Goal: Task Accomplishment & Management: Use online tool/utility

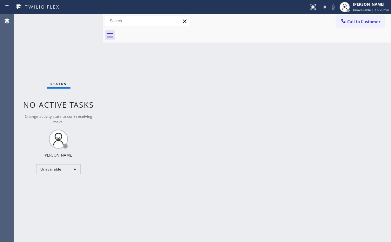
click at [54, 39] on div "Status No active tasks Change activity state to start receiving tasks. [PERSON_…" at bounding box center [58, 128] width 89 height 228
drag, startPoint x: 359, startPoint y: 20, endPoint x: 242, endPoint y: 83, distance: 132.2
click at [358, 21] on span "Call to Customer" at bounding box center [363, 22] width 33 height 6
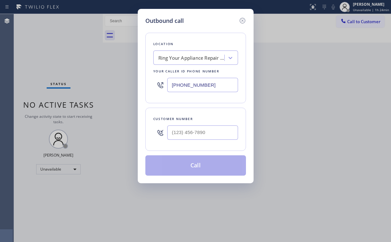
drag, startPoint x: 224, startPoint y: 85, endPoint x: 88, endPoint y: 97, distance: 136.1
click at [86, 97] on div "Outbound call Location Ring Your Appliance Repair Company [GEOGRAPHIC_DATA] You…" at bounding box center [195, 121] width 391 height 242
paste input "714) 583-6969"
type input "[PHONE_NUMBER]"
click at [201, 125] on input "(___) ___-____" at bounding box center [202, 132] width 71 height 14
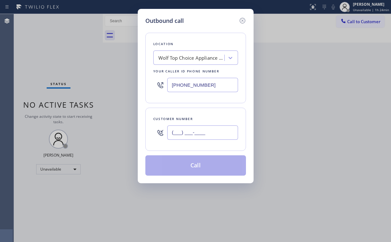
paste input "714) 693-8647"
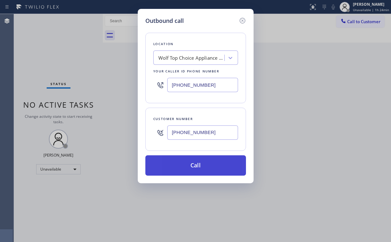
type input "[PHONE_NUMBER]"
click at [187, 161] on button "Call" at bounding box center [195, 165] width 101 height 20
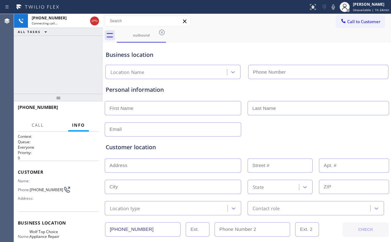
type input "[PHONE_NUMBER]"
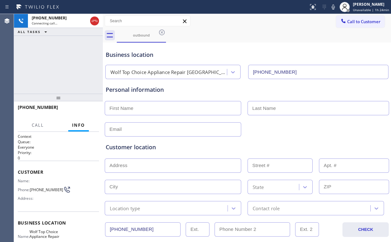
click at [66, 64] on div "[PHONE_NUMBER] Connecting call… ALL TASKS ALL TASKS ACTIVE TASKS TASKS IN WRAP …" at bounding box center [58, 54] width 89 height 80
click at [45, 53] on div "[PHONE_NUMBER] Connecting call… ALL TASKS ALL TASKS ACTIVE TASKS TASKS IN WRAP …" at bounding box center [58, 54] width 89 height 80
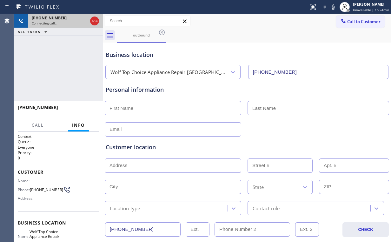
click at [96, 21] on icon at bounding box center [95, 21] width 8 height 8
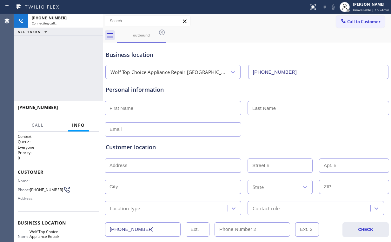
drag, startPoint x: 129, startPoint y: 26, endPoint x: 152, endPoint y: 41, distance: 27.5
click at [129, 27] on div "Call to Customer Outbound call Location Wolf Top Choice Appliance Repair [GEOGR…" at bounding box center [247, 21] width 288 height 14
click at [154, 41] on div "outbound" at bounding box center [141, 35] width 48 height 14
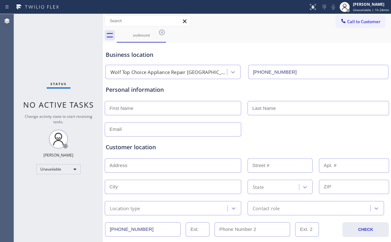
drag, startPoint x: 162, startPoint y: 31, endPoint x: 188, endPoint y: 44, distance: 29.4
click at [162, 31] on icon at bounding box center [162, 33] width 8 height 8
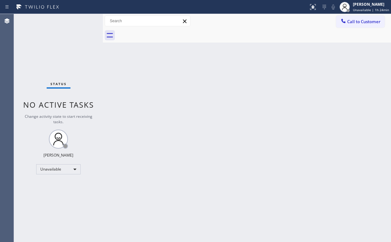
click at [302, 86] on div "Back to Dashboard Change Sender ID Customers Technicians Select a contact Outbo…" at bounding box center [247, 128] width 288 height 228
click at [350, 24] on span "Call to Customer" at bounding box center [363, 22] width 33 height 6
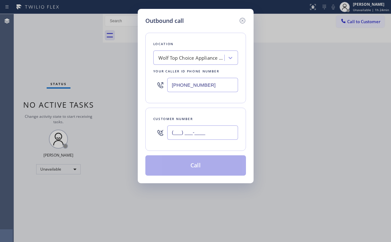
click at [219, 137] on input "(___) ___-____" at bounding box center [202, 132] width 71 height 14
paste input "714) 693-8647"
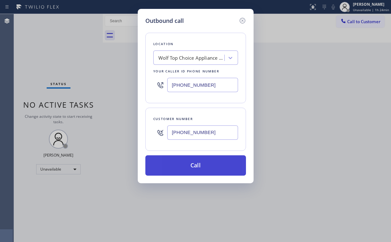
type input "[PHONE_NUMBER]"
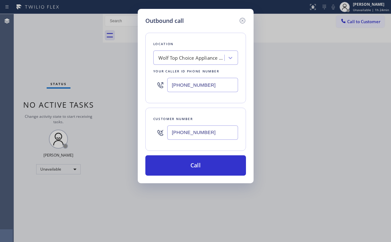
drag, startPoint x: 189, startPoint y: 162, endPoint x: 166, endPoint y: 140, distance: 32.3
click at [190, 162] on button "Call" at bounding box center [195, 165] width 101 height 20
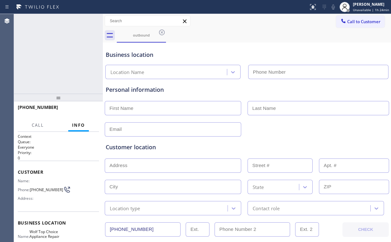
type input "[PHONE_NUMBER]"
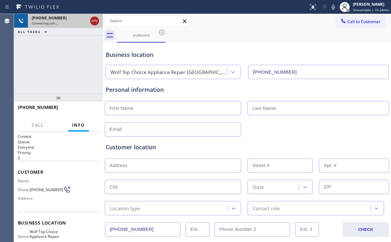
click at [93, 20] on icon at bounding box center [95, 21] width 6 height 2
click at [135, 37] on div "outbound" at bounding box center [141, 35] width 48 height 5
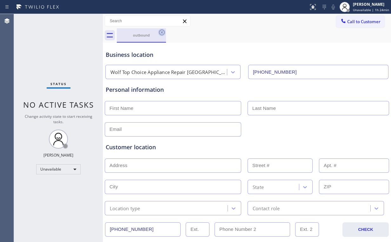
click at [159, 32] on icon at bounding box center [162, 33] width 6 height 6
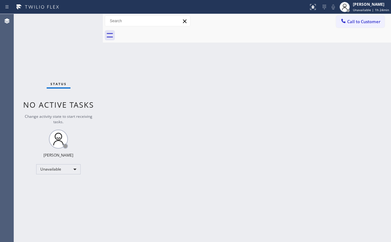
drag, startPoint x: 58, startPoint y: 66, endPoint x: 58, endPoint y: 47, distance: 18.7
click at [58, 66] on div "Status No active tasks Change activity state to start receiving tasks. [PERSON_…" at bounding box center [58, 128] width 89 height 228
click at [359, 20] on span "Call to Customer" at bounding box center [363, 22] width 33 height 6
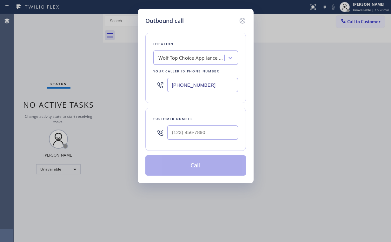
drag, startPoint x: 208, startPoint y: 86, endPoint x: 90, endPoint y: 72, distance: 118.5
click at [98, 83] on div "Outbound call Location Wolf Top Choice Appliance Repair [GEOGRAPHIC_DATA] Your …" at bounding box center [195, 121] width 391 height 242
paste input "206) 785-3081"
type input "[PHONE_NUMBER]"
click at [209, 133] on input "(___) ___-____" at bounding box center [202, 132] width 71 height 14
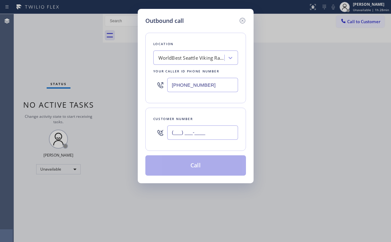
paste input "206) 588-1998"
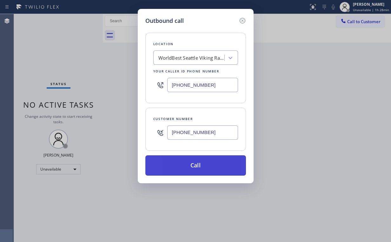
type input "[PHONE_NUMBER]"
click at [180, 167] on button "Call" at bounding box center [195, 165] width 101 height 20
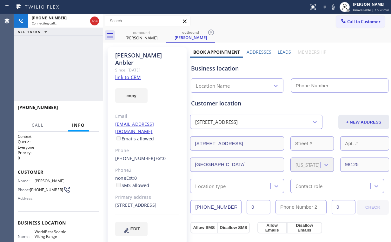
type input "[PHONE_NUMBER]"
click at [53, 69] on div "[PHONE_NUMBER] Connecting call… ALL TASKS ALL TASKS ACTIVE TASKS TASKS IN WRAP …" at bounding box center [58, 54] width 89 height 80
drag, startPoint x: 97, startPoint y: 19, endPoint x: 108, endPoint y: 35, distance: 18.7
click at [97, 19] on icon at bounding box center [95, 21] width 8 height 8
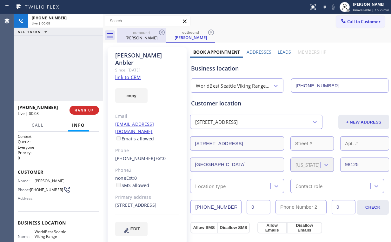
drag, startPoint x: 139, startPoint y: 39, endPoint x: 159, endPoint y: 34, distance: 21.0
click at [139, 39] on div "[PERSON_NAME]" at bounding box center [141, 38] width 48 height 6
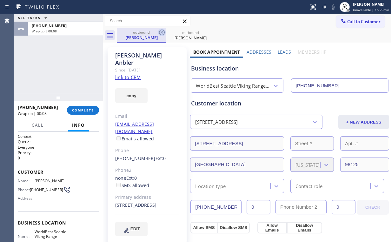
click at [160, 32] on icon at bounding box center [162, 33] width 8 height 8
click at [161, 31] on icon at bounding box center [162, 33] width 6 height 6
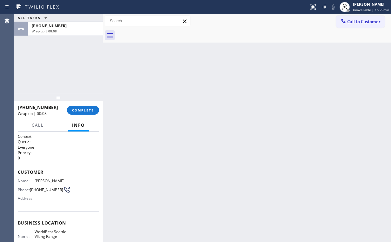
click at [57, 63] on div "ALL TASKS ALL TASKS ACTIVE TASKS TASKS IN WRAP UP [PHONE_NUMBER] Wrap up | 00:08" at bounding box center [58, 54] width 89 height 80
click at [89, 109] on span "COMPLETE" at bounding box center [83, 110] width 22 height 4
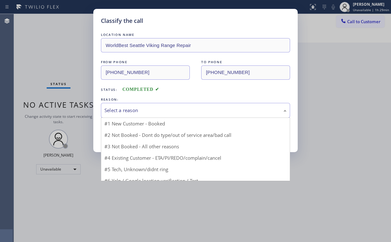
click at [127, 107] on div "Select a reason" at bounding box center [195, 110] width 182 height 7
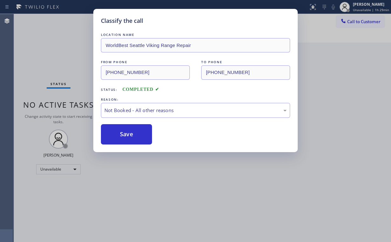
drag, startPoint x: 126, startPoint y: 136, endPoint x: 102, endPoint y: 85, distance: 56.3
click at [126, 135] on button "Save" at bounding box center [126, 134] width 51 height 20
click at [68, 48] on div "Classify the call LOCATION NAME WorldBest Seattle Viking Range Repair FROM PHON…" at bounding box center [195, 121] width 391 height 242
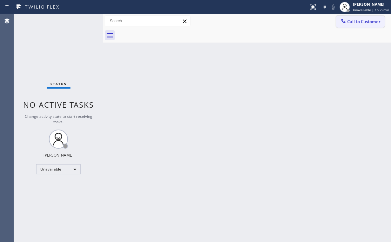
click at [351, 17] on button "Call to Customer" at bounding box center [360, 22] width 49 height 12
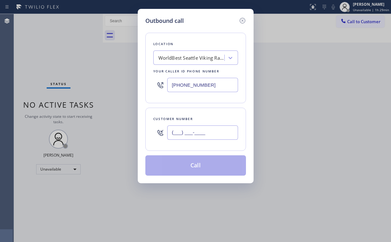
click at [213, 130] on input "(___) ___-____" at bounding box center [202, 132] width 71 height 14
paste input "206) 588-1998"
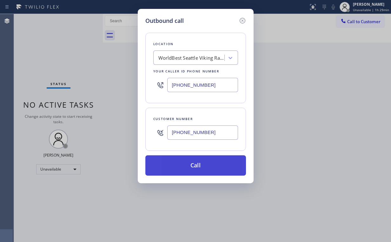
type input "[PHONE_NUMBER]"
click at [187, 158] on button "Call" at bounding box center [195, 165] width 101 height 20
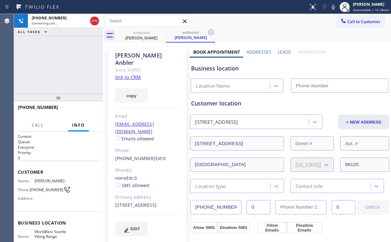
type input "[PHONE_NUMBER]"
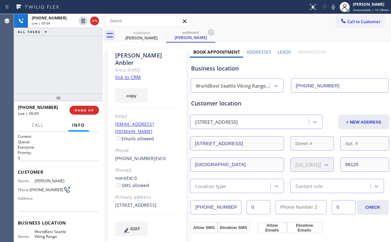
click at [30, 60] on div "[PHONE_NUMBER] Live | 00:09 ALL TASKS ALL TASKS ACTIVE TASKS TASKS IN WRAP UP" at bounding box center [58, 54] width 89 height 80
drag, startPoint x: 80, startPoint y: 109, endPoint x: 68, endPoint y: 79, distance: 32.5
click at [68, 79] on div "[PHONE_NUMBER] Live | 00:14 ALL TASKS ALL TASKS ACTIVE TASKS TASKS IN WRAP UP […" at bounding box center [58, 128] width 89 height 228
click at [61, 58] on div "[PHONE_NUMBER] Live | 00:15 ALL TASKS ALL TASKS ACTIVE TASKS TASKS IN WRAP UP" at bounding box center [58, 54] width 89 height 80
drag, startPoint x: 68, startPoint y: 65, endPoint x: 65, endPoint y: 61, distance: 5.2
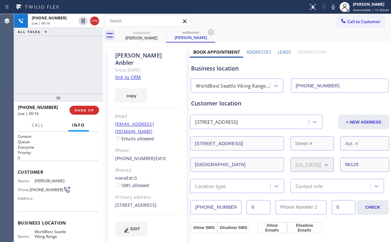
click at [65, 61] on div "[PHONE_NUMBER] Live | 00:16 ALL TASKS ALL TASKS ACTIVE TASKS TASKS IN WRAP UP" at bounding box center [58, 54] width 89 height 80
click at [77, 112] on span "HANG UP" at bounding box center [84, 110] width 19 height 4
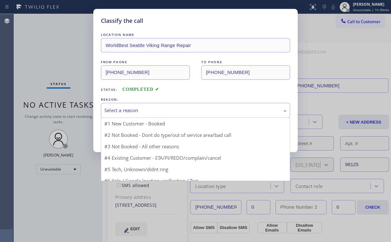
click at [128, 110] on div "Select a reason" at bounding box center [195, 110] width 182 height 7
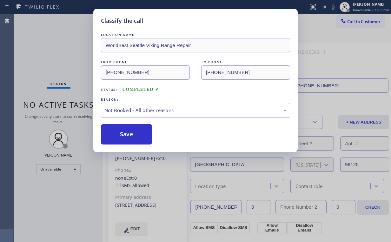
drag, startPoint x: 131, startPoint y: 131, endPoint x: 59, endPoint y: 52, distance: 106.0
click at [131, 131] on button "Save" at bounding box center [126, 134] width 51 height 20
drag, startPoint x: 49, startPoint y: 42, endPoint x: 51, endPoint y: 28, distance: 13.8
click at [49, 41] on div "Classify the call LOCATION NAME WorldBest Seattle Viking Range Repair FROM PHON…" at bounding box center [195, 121] width 391 height 242
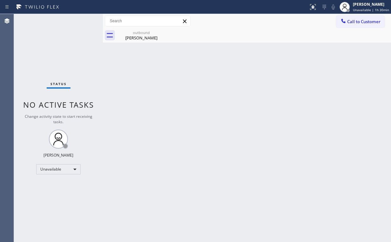
click at [355, 19] on span "Call to Customer" at bounding box center [363, 22] width 33 height 6
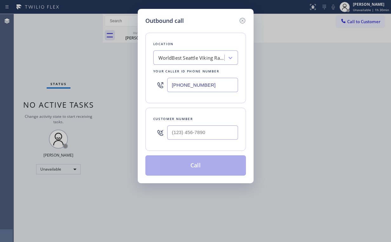
drag, startPoint x: 221, startPoint y: 84, endPoint x: 84, endPoint y: 74, distance: 137.5
click at [126, 78] on div "Outbound call Location WorldBest Seattle Viking Range Repair Your caller id pho…" at bounding box center [195, 121] width 391 height 242
paste input "323) 416-2342"
type input "[PHONE_NUMBER]"
click at [217, 128] on input "(___) ___-____" at bounding box center [202, 132] width 71 height 14
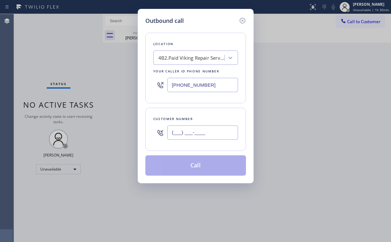
paste input "818) 991-5322"
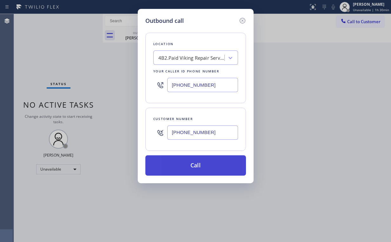
type input "[PHONE_NUMBER]"
click at [173, 164] on button "Call" at bounding box center [195, 165] width 101 height 20
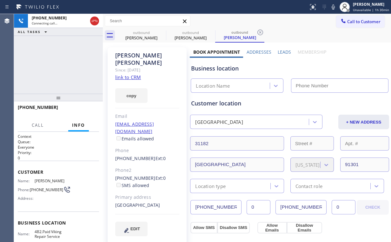
click at [53, 61] on div "[PHONE_NUMBER] Connecting call… ALL TASKS ALL TASKS ACTIVE TASKS TASKS IN WRAP …" at bounding box center [58, 54] width 89 height 80
click at [136, 33] on div "outbound" at bounding box center [141, 32] width 48 height 5
type input "[PHONE_NUMBER]"
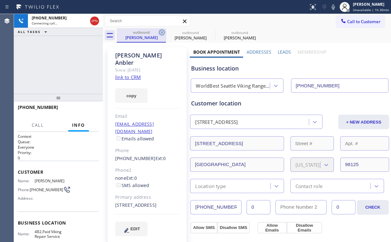
type input "[PHONE_NUMBER]"
click at [159, 32] on icon at bounding box center [162, 33] width 6 height 6
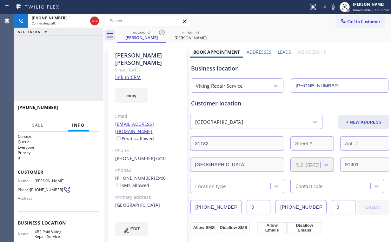
click at [52, 55] on div "[PHONE_NUMBER] Connecting call… ALL TASKS ALL TASKS ACTIVE TASKS TASKS IN WRAP …" at bounding box center [58, 54] width 89 height 80
click at [48, 58] on div "[PHONE_NUMBER] Connecting call… ALL TASKS ALL TASKS ACTIVE TASKS TASKS IN WRAP …" at bounding box center [58, 54] width 89 height 80
drag, startPoint x: 91, startPoint y: 18, endPoint x: 113, endPoint y: 20, distance: 21.7
click at [92, 18] on icon at bounding box center [95, 21] width 8 height 8
drag, startPoint x: 138, startPoint y: 33, endPoint x: 171, endPoint y: 28, distance: 33.3
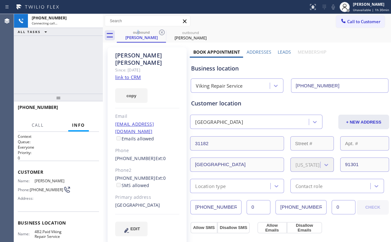
click at [142, 34] on div "outbound" at bounding box center [141, 32] width 48 height 5
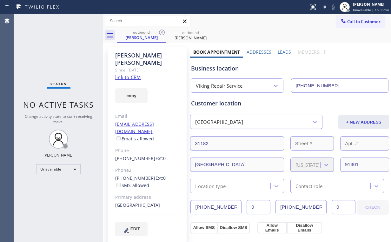
drag, startPoint x: 162, startPoint y: 32, endPoint x: 161, endPoint y: 43, distance: 10.8
click at [162, 32] on icon at bounding box center [162, 33] width 6 height 6
drag, startPoint x: 144, startPoint y: 29, endPoint x: 161, endPoint y: 30, distance: 17.5
click at [146, 30] on div "outbound [PERSON_NAME]" at bounding box center [141, 35] width 48 height 14
drag, startPoint x: 161, startPoint y: 30, endPoint x: 164, endPoint y: 32, distance: 3.4
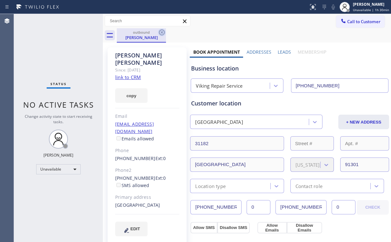
click at [162, 30] on icon at bounding box center [162, 33] width 6 height 6
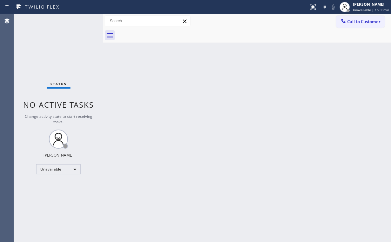
drag, startPoint x: 28, startPoint y: 55, endPoint x: 56, endPoint y: 121, distance: 72.3
click at [43, 89] on div "Status No active tasks Change activity state to start receiving tasks. [PERSON_…" at bounding box center [58, 128] width 89 height 228
click at [52, 47] on div "Status No active tasks Change activity state to start receiving tasks. [PERSON_…" at bounding box center [58, 128] width 89 height 228
drag, startPoint x: 370, startPoint y: 21, endPoint x: 276, endPoint y: 43, distance: 96.8
click at [370, 21] on span "Call to Customer" at bounding box center [363, 22] width 33 height 6
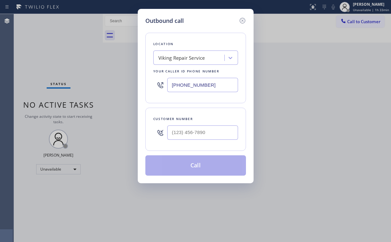
drag, startPoint x: 211, startPoint y: 88, endPoint x: 80, endPoint y: 70, distance: 131.6
click at [149, 82] on div "Location Viking Repair Service Your caller id phone number [PHONE_NUMBER]" at bounding box center [195, 68] width 101 height 70
paste input "213) 516-988"
type input "[PHONE_NUMBER]"
click at [208, 132] on input "(___) ___-____" at bounding box center [202, 132] width 71 height 14
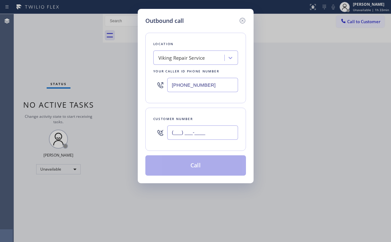
paste input "310) 975-4479"
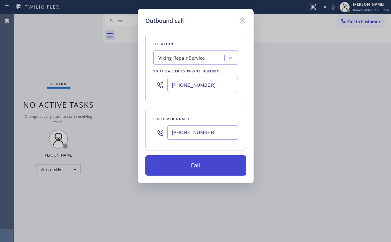
type input "[PHONE_NUMBER]"
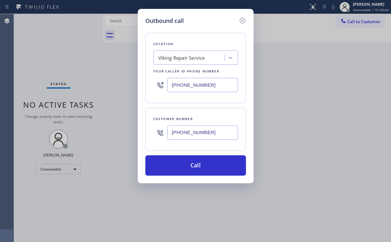
drag, startPoint x: 193, startPoint y: 164, endPoint x: 155, endPoint y: 241, distance: 85.7
click at [193, 165] on button "Call" at bounding box center [195, 165] width 101 height 20
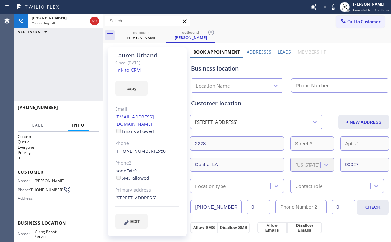
type input "[PHONE_NUMBER]"
drag, startPoint x: 64, startPoint y: 51, endPoint x: 67, endPoint y: 53, distance: 3.9
click at [64, 51] on div "[PHONE_NUMBER] Connecting call… ALL TASKS ALL TASKS ACTIVE TASKS TASKS IN WRAP …" at bounding box center [58, 54] width 89 height 80
drag, startPoint x: 94, startPoint y: 20, endPoint x: 116, endPoint y: 24, distance: 22.2
click at [94, 21] on icon at bounding box center [95, 21] width 8 height 8
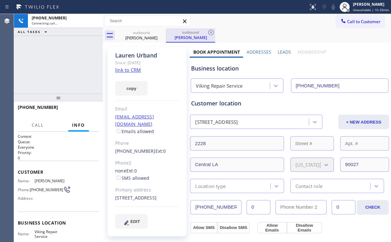
drag, startPoint x: 141, startPoint y: 33, endPoint x: 172, endPoint y: 31, distance: 30.5
click at [142, 33] on div "outbound" at bounding box center [141, 32] width 48 height 5
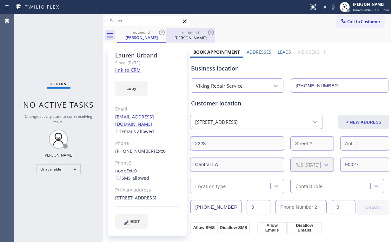
click at [170, 29] on div "outbound [PERSON_NAME]" at bounding box center [191, 35] width 48 height 14
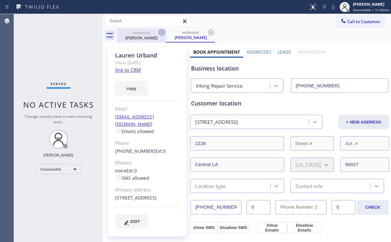
click at [162, 32] on icon at bounding box center [162, 33] width 6 height 6
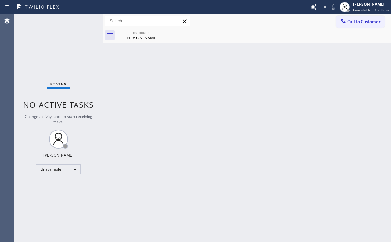
click at [292, 119] on div "Back to Dashboard Change Sender ID Customers Technicians Select a contact Outbo…" at bounding box center [247, 128] width 288 height 228
drag, startPoint x: 147, startPoint y: 39, endPoint x: 163, endPoint y: 37, distance: 16.3
click at [147, 39] on div "[PERSON_NAME]" at bounding box center [141, 38] width 48 height 6
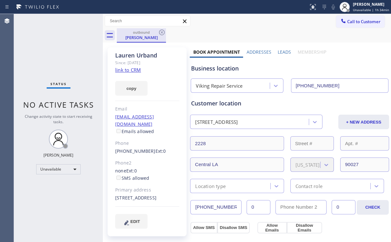
click at [166, 32] on div "outbound [PERSON_NAME]" at bounding box center [141, 35] width 49 height 14
click at [164, 33] on icon at bounding box center [162, 33] width 8 height 8
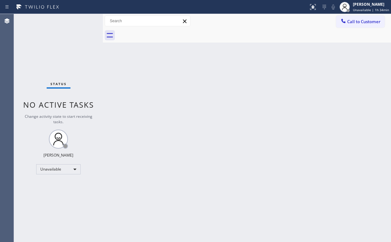
click at [292, 116] on div "Back to Dashboard Change Sender ID Customers Technicians Select a contact Outbo…" at bounding box center [247, 128] width 288 height 228
click at [354, 23] on span "Call to Customer" at bounding box center [363, 22] width 33 height 6
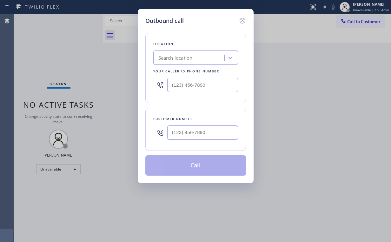
drag, startPoint x: 226, startPoint y: 121, endPoint x: 217, endPoint y: 126, distance: 10.4
click at [225, 121] on div "Customer number" at bounding box center [195, 119] width 85 height 7
type input "(___) ___-____"
drag, startPoint x: 205, startPoint y: 134, endPoint x: 208, endPoint y: 128, distance: 6.1
click at [205, 133] on input "(___) ___-____" at bounding box center [202, 132] width 71 height 14
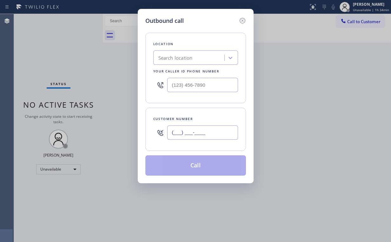
type input "(___) ___-____"
drag, startPoint x: 203, startPoint y: 83, endPoint x: 112, endPoint y: 24, distance: 108.4
click at [203, 83] on input "(___) ___-____" at bounding box center [202, 85] width 71 height 14
drag, startPoint x: 213, startPoint y: 85, endPoint x: 79, endPoint y: 79, distance: 133.4
click at [88, 83] on div "Outbound call Location Search location Your caller id phone number (___) ___-__…" at bounding box center [195, 121] width 391 height 242
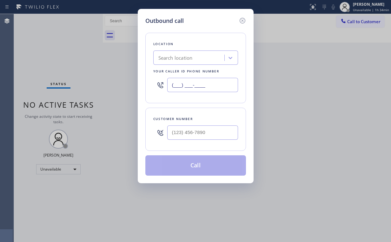
paste input "213) 516-9882"
drag, startPoint x: 215, startPoint y: 78, endPoint x: 200, endPoint y: 79, distance: 14.9
click at [200, 79] on input "[PHONE_NUMBER]" at bounding box center [202, 85] width 71 height 14
drag, startPoint x: 182, startPoint y: 91, endPoint x: 195, endPoint y: 90, distance: 12.7
click at [182, 91] on input "[PHONE_NUMBER]" at bounding box center [202, 85] width 71 height 14
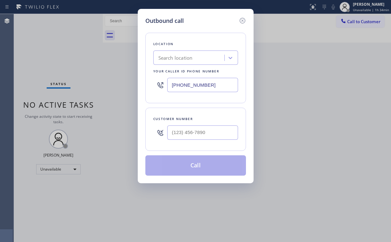
drag, startPoint x: 207, startPoint y: 88, endPoint x: 140, endPoint y: 84, distance: 66.4
click at [159, 85] on div "[PHONE_NUMBER]" at bounding box center [195, 85] width 85 height 21
paste input "347) 215-3289"
click at [205, 83] on input "[PHONE_NUMBER]" at bounding box center [202, 85] width 71 height 14
drag, startPoint x: 220, startPoint y: 85, endPoint x: 123, endPoint y: 77, distance: 97.1
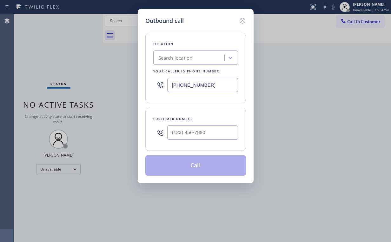
click at [70, 78] on div "Outbound call Location Search location Your caller id phone number [PHONE_NUMBE…" at bounding box center [195, 121] width 391 height 242
paste input "text"
drag, startPoint x: 173, startPoint y: 82, endPoint x: 124, endPoint y: 79, distance: 49.0
click at [124, 79] on div "Outbound call Location Search location Your caller id phone number [PHONE_NUMBE…" at bounding box center [195, 121] width 391 height 242
paste input "415) 688-4105"
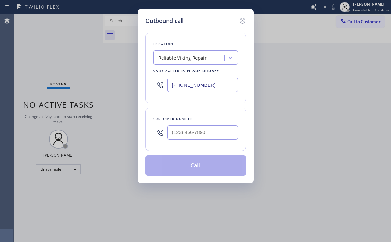
drag, startPoint x: 159, startPoint y: 81, endPoint x: 151, endPoint y: 81, distance: 7.6
click at [151, 81] on div "Location Reliable Viking Repair Your caller id phone number [PHONE_NUMBER]" at bounding box center [195, 68] width 101 height 70
paste input "347) 215-3289"
drag, startPoint x: 220, startPoint y: 80, endPoint x: 138, endPoint y: 73, distance: 81.9
click at [135, 77] on div "Outbound call Location Reliable Viking Repair Your caller id phone number [PHON…" at bounding box center [195, 121] width 391 height 242
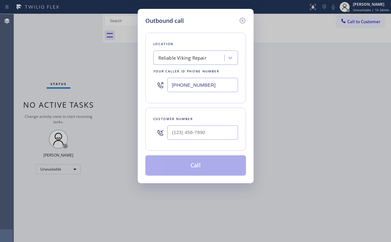
paste input "323) 870-6646"
type input "[PHONE_NUMBER]"
click at [192, 137] on input "(___) ___-____" at bounding box center [202, 132] width 71 height 14
paste input "213) 447-7776"
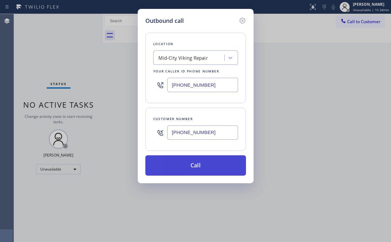
type input "[PHONE_NUMBER]"
click at [190, 171] on button "Call" at bounding box center [195, 165] width 101 height 20
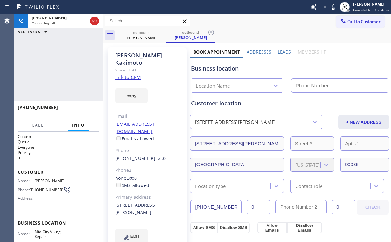
drag, startPoint x: 60, startPoint y: 57, endPoint x: 67, endPoint y: 59, distance: 7.9
click at [60, 57] on div "[PHONE_NUMBER] Connecting call… ALL TASKS ALL TASKS ACTIVE TASKS TASKS IN WRAP …" at bounding box center [58, 54] width 89 height 80
type input "[PHONE_NUMBER]"
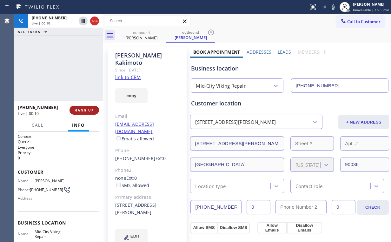
click at [81, 109] on span "HANG UP" at bounding box center [84, 110] width 19 height 4
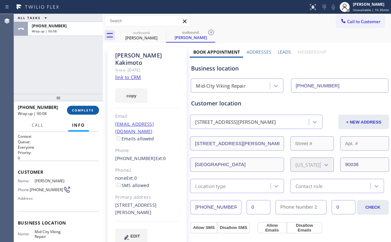
click at [81, 109] on span "COMPLETE" at bounding box center [83, 110] width 22 height 4
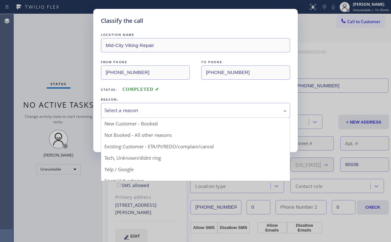
click at [127, 110] on div "Select a reason" at bounding box center [195, 110] width 182 height 7
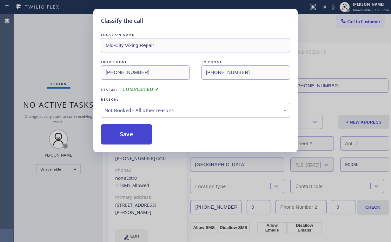
click at [126, 132] on button "Save" at bounding box center [126, 134] width 51 height 20
click at [61, 46] on div "Classify the call LOCATION NAME Mid-City Viking Repair FROM PHONE [PHONE_NUMBER…" at bounding box center [195, 121] width 391 height 242
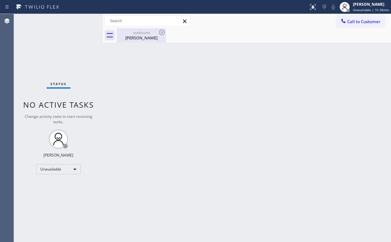
drag, startPoint x: 151, startPoint y: 36, endPoint x: 155, endPoint y: 32, distance: 6.3
click at [151, 36] on div "[PERSON_NAME]" at bounding box center [141, 38] width 48 height 6
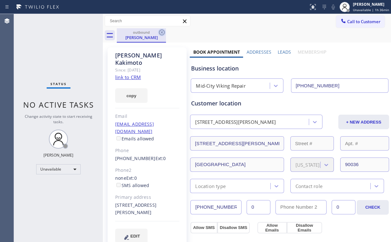
click at [163, 29] on icon at bounding box center [162, 33] width 8 height 8
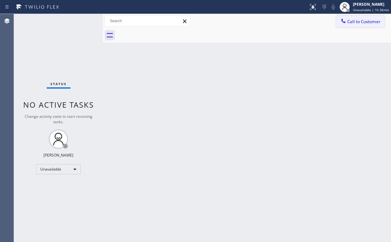
click at [359, 18] on button "Call to Customer" at bounding box center [360, 22] width 49 height 12
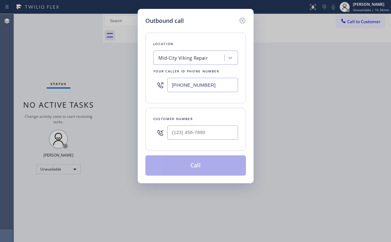
drag, startPoint x: 226, startPoint y: 84, endPoint x: 105, endPoint y: 71, distance: 121.5
click at [142, 78] on div "Outbound call Location Mid-City Viking Repair Your caller id phone number [PHON…" at bounding box center [196, 96] width 116 height 174
paste input "415) 688-4105"
drag, startPoint x: 222, startPoint y: 83, endPoint x: 95, endPoint y: 86, distance: 127.6
click at [101, 85] on div "Outbound call Location Reliable Viking Repair Your caller id phone number [PHON…" at bounding box center [195, 121] width 391 height 242
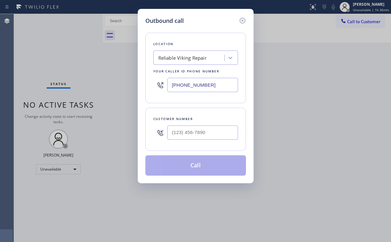
paste input "599-7350"
type input "[PHONE_NUMBER]"
click at [218, 132] on input "(___) ___-____" at bounding box center [202, 132] width 71 height 14
paste input "323) 547-5999"
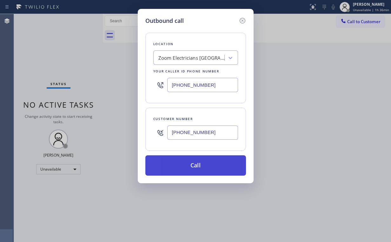
type input "[PHONE_NUMBER]"
click at [186, 167] on button "Call" at bounding box center [195, 165] width 101 height 20
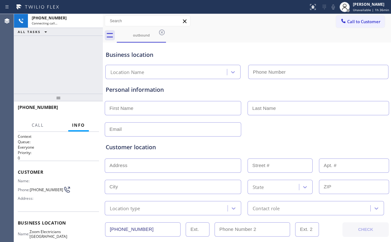
type input "[PHONE_NUMBER]"
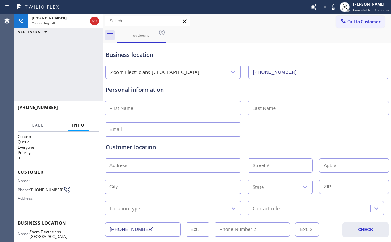
click at [60, 69] on div "[PHONE_NUMBER] Connecting call… ALL TASKS ALL TASKS ACTIVE TASKS TASKS IN WRAP …" at bounding box center [58, 54] width 89 height 80
click at [90, 111] on span "HANG UP" at bounding box center [84, 110] width 19 height 4
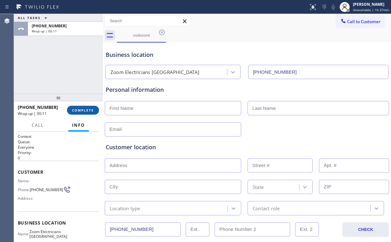
drag, startPoint x: 94, startPoint y: 104, endPoint x: 92, endPoint y: 109, distance: 4.3
click at [93, 105] on div "[PHONE_NUMBER] Wrap up | 00:11 COMPLETE" at bounding box center [58, 110] width 81 height 17
click at [92, 109] on span "COMPLETE" at bounding box center [83, 110] width 22 height 4
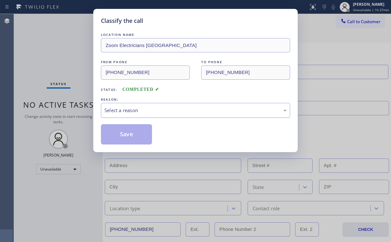
click at [128, 112] on div "Select a reason" at bounding box center [195, 110] width 182 height 7
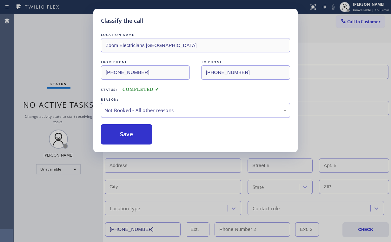
drag, startPoint x: 129, startPoint y: 131, endPoint x: 94, endPoint y: 89, distance: 55.1
click at [130, 130] on button "Save" at bounding box center [126, 134] width 51 height 20
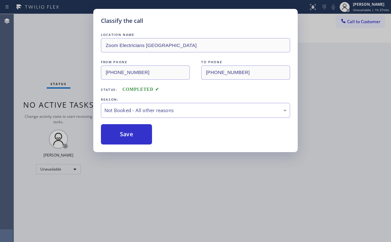
click at [60, 59] on div "Classify the call LOCATION NAME Zoom Electricians Presidio Heights FROM PHONE […" at bounding box center [195, 121] width 391 height 242
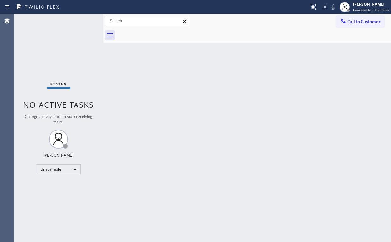
drag, startPoint x: 370, startPoint y: 20, endPoint x: 234, endPoint y: 107, distance: 161.5
click at [369, 21] on span "Call to Customer" at bounding box center [363, 22] width 33 height 6
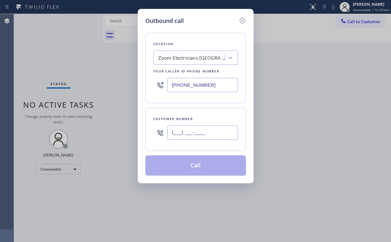
drag, startPoint x: 218, startPoint y: 130, endPoint x: 219, endPoint y: 133, distance: 3.6
click at [218, 131] on input "(___) ___-____" at bounding box center [202, 132] width 71 height 14
paste input "323) 547-5999"
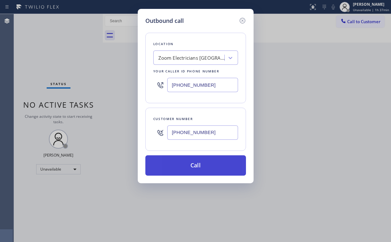
type input "[PHONE_NUMBER]"
drag, startPoint x: 183, startPoint y: 165, endPoint x: 182, endPoint y: 170, distance: 5.2
click at [183, 167] on button "Call" at bounding box center [195, 165] width 101 height 20
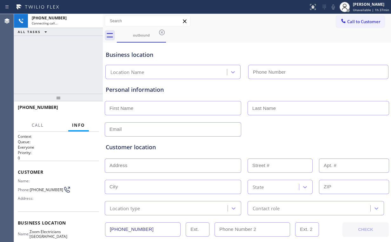
type input "[PHONE_NUMBER]"
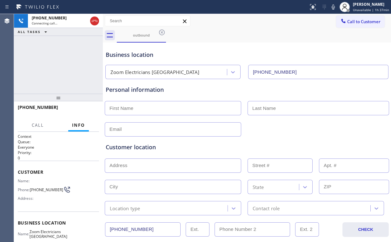
click at [58, 74] on div "[PHONE_NUMBER] Connecting call… ALL TASKS ALL TASKS ACTIVE TASKS TASKS IN WRAP …" at bounding box center [58, 54] width 89 height 80
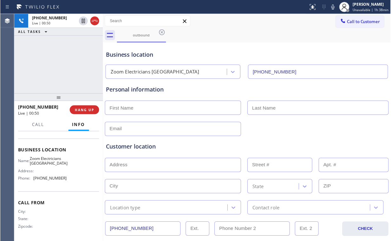
scroll to position [51, 0]
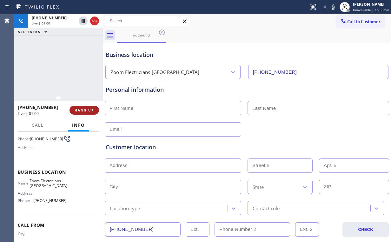
click at [81, 108] on button "HANG UP" at bounding box center [84, 110] width 30 height 9
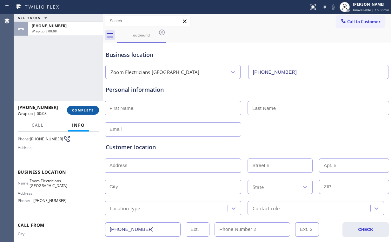
click at [89, 108] on span "COMPLETE" at bounding box center [83, 110] width 22 height 4
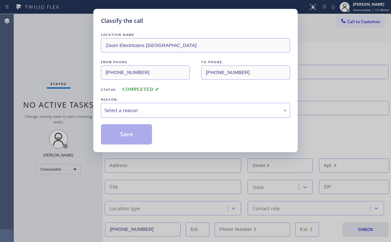
drag, startPoint x: 130, startPoint y: 105, endPoint x: 127, endPoint y: 116, distance: 11.4
click at [130, 105] on div "Select a reason" at bounding box center [195, 110] width 189 height 15
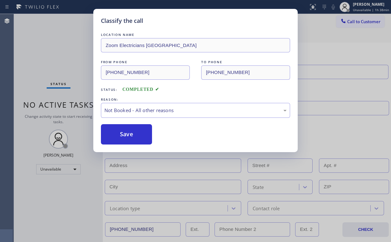
drag, startPoint x: 121, startPoint y: 135, endPoint x: 64, endPoint y: 70, distance: 86.4
click at [121, 135] on button "Save" at bounding box center [126, 134] width 51 height 20
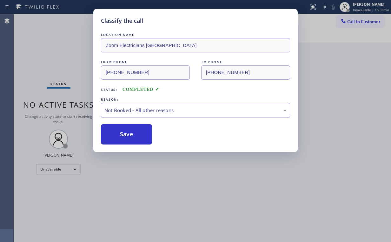
click at [56, 58] on div "Classify the call LOCATION NAME Zoom Electricians Presidio Heights FROM PHONE […" at bounding box center [195, 121] width 391 height 242
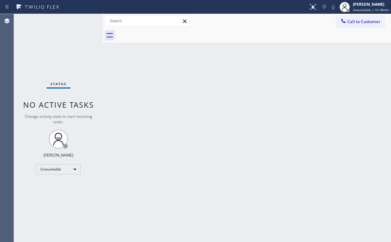
drag, startPoint x: 318, startPoint y: 88, endPoint x: 332, endPoint y: 54, distance: 36.3
click at [319, 87] on div "Back to Dashboard Change Sender ID Customers Technicians Select a contact Outbo…" at bounding box center [247, 128] width 288 height 228
drag, startPoint x: 357, startPoint y: 20, endPoint x: 353, endPoint y: 25, distance: 6.7
click at [356, 22] on span "Call to Customer" at bounding box center [363, 22] width 33 height 6
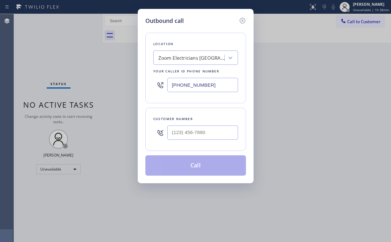
drag, startPoint x: 217, startPoint y: 82, endPoint x: 79, endPoint y: 90, distance: 137.6
click at [93, 89] on div "Outbound call Location Zoom Electricians [GEOGRAPHIC_DATA] Your caller id phone…" at bounding box center [195, 121] width 391 height 242
paste input "855) 731-4952"
type input "[PHONE_NUMBER]"
click at [192, 135] on input "(___) ___-____" at bounding box center [202, 132] width 71 height 14
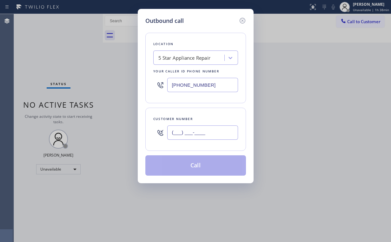
paste input "408) 596-1205"
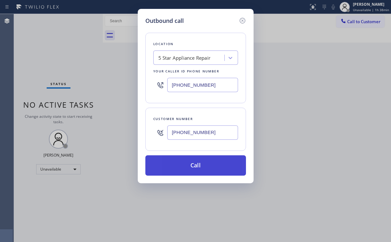
type input "[PHONE_NUMBER]"
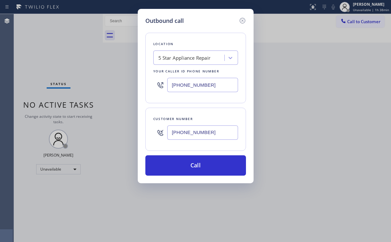
drag, startPoint x: 194, startPoint y: 163, endPoint x: 163, endPoint y: 213, distance: 59.4
click at [193, 164] on button "Call" at bounding box center [195, 165] width 101 height 20
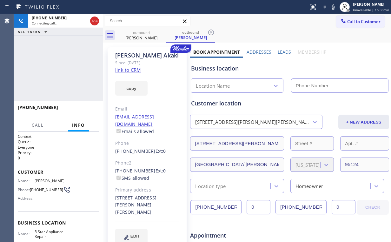
drag, startPoint x: 39, startPoint y: 50, endPoint x: 44, endPoint y: 50, distance: 5.4
click at [42, 50] on div "[PHONE_NUMBER] Connecting call… ALL TASKS ALL TASKS ACTIVE TASKS TASKS IN WRAP …" at bounding box center [58, 54] width 89 height 80
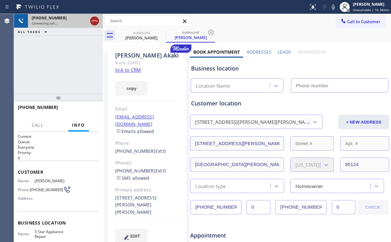
drag, startPoint x: 95, startPoint y: 18, endPoint x: 98, endPoint y: 23, distance: 6.5
click at [95, 18] on icon at bounding box center [95, 21] width 8 height 8
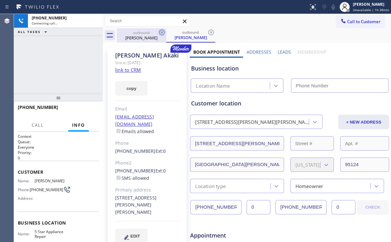
drag, startPoint x: 141, startPoint y: 34, endPoint x: 162, endPoint y: 32, distance: 21.4
click at [143, 34] on div "outbound" at bounding box center [141, 32] width 48 height 5
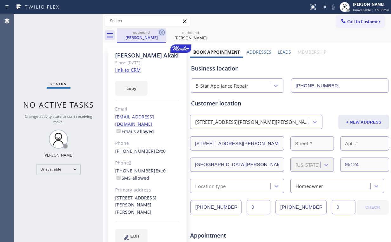
click at [162, 30] on icon at bounding box center [162, 33] width 8 height 8
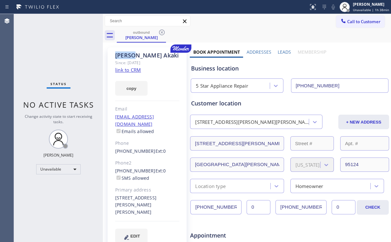
click at [162, 30] on icon at bounding box center [162, 33] width 8 height 8
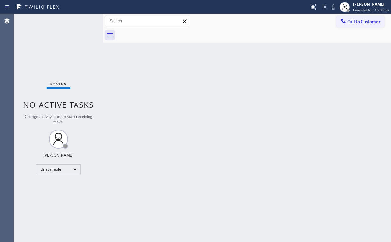
click at [284, 130] on div "Back to Dashboard Change Sender ID Customers Technicians Select a contact Outbo…" at bounding box center [247, 128] width 288 height 228
drag, startPoint x: 226, startPoint y: 55, endPoint x: 239, endPoint y: 29, distance: 29.2
click at [226, 55] on div "Back to Dashboard Change Sender ID Customers Technicians Select a contact Outbo…" at bounding box center [247, 128] width 288 height 228
click at [357, 20] on span "Call to Customer" at bounding box center [363, 22] width 33 height 6
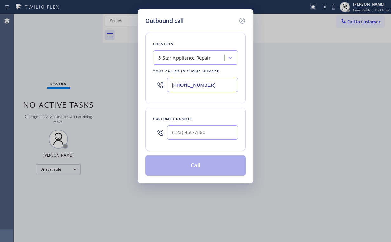
drag, startPoint x: 222, startPoint y: 83, endPoint x: 131, endPoint y: 60, distance: 94.0
click at [94, 86] on div "Outbound call Location 5 Star Appliance Repair Your caller id phone number [PHO…" at bounding box center [195, 121] width 391 height 242
paste input "323) 825-2979"
type input "[PHONE_NUMBER]"
click at [201, 134] on input "(___) ___-____" at bounding box center [202, 132] width 71 height 14
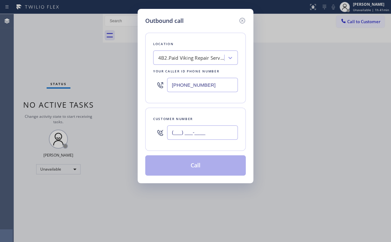
paste input "310) 470-6561"
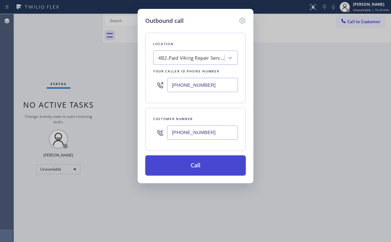
type input "[PHONE_NUMBER]"
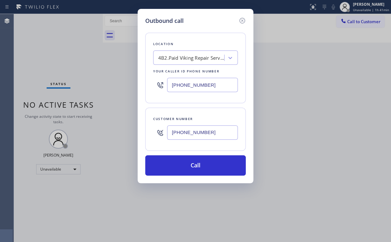
drag, startPoint x: 197, startPoint y: 157, endPoint x: 183, endPoint y: 185, distance: 30.7
click at [197, 158] on button "Call" at bounding box center [195, 165] width 101 height 20
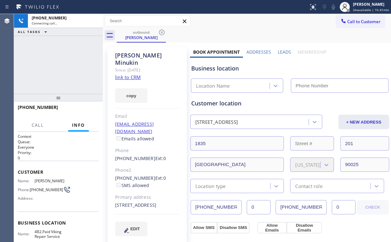
click at [55, 56] on div "[PHONE_NUMBER] Connecting call… ALL TASKS ALL TASKS ACTIVE TASKS TASKS IN WRAP …" at bounding box center [58, 54] width 89 height 80
type input "[PHONE_NUMBER]"
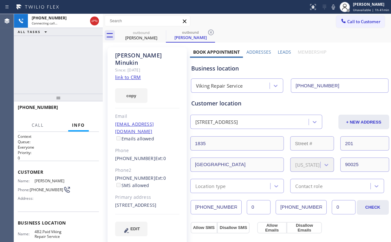
click at [53, 41] on div "[PHONE_NUMBER] Connecting call… ALL TASKS ALL TASKS ACTIVE TASKS TASKS IN WRAP …" at bounding box center [58, 54] width 89 height 80
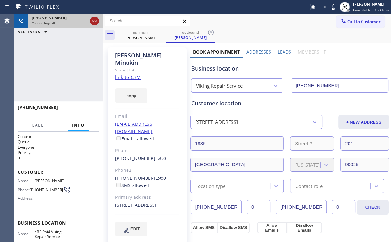
click at [96, 22] on icon at bounding box center [95, 21] width 8 height 8
click at [150, 34] on div "outbound" at bounding box center [141, 32] width 48 height 5
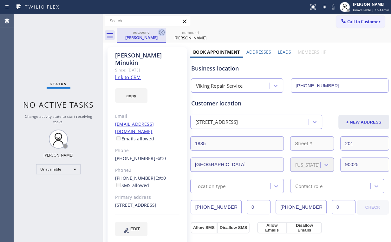
click at [161, 33] on icon at bounding box center [162, 33] width 6 height 6
click at [161, 32] on icon at bounding box center [162, 33] width 8 height 8
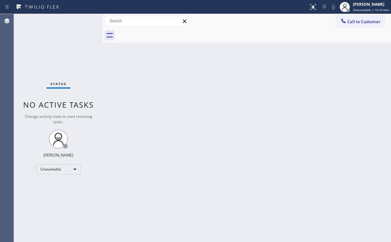
click at [48, 42] on div "Status No active tasks Change activity state to start receiving tasks. [PERSON_…" at bounding box center [58, 128] width 89 height 228
drag, startPoint x: 359, startPoint y: 21, endPoint x: 311, endPoint y: 47, distance: 54.5
click at [359, 22] on span "Call to Customer" at bounding box center [363, 22] width 33 height 6
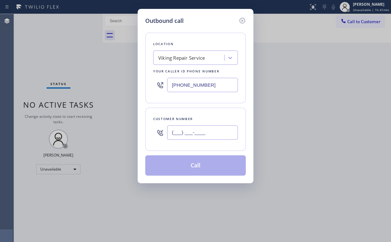
click at [205, 135] on input "(___) ___-____" at bounding box center [202, 132] width 71 height 14
paste input "310) 470-6561"
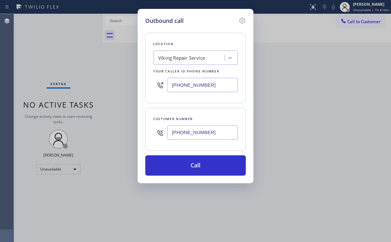
type input "[PHONE_NUMBER]"
click at [188, 167] on button "Call" at bounding box center [195, 165] width 101 height 20
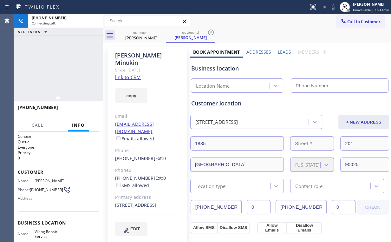
drag, startPoint x: 60, startPoint y: 62, endPoint x: 65, endPoint y: 62, distance: 4.4
click at [61, 62] on div "[PHONE_NUMBER] Connecting call… ALL TASKS ALL TASKS ACTIVE TASKS TASKS IN WRAP …" at bounding box center [58, 54] width 89 height 80
type input "[PHONE_NUMBER]"
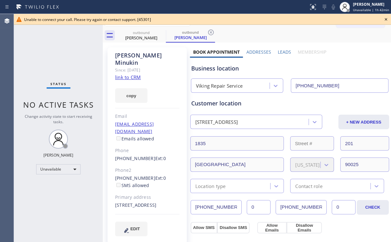
click at [68, 45] on div "Status No active tasks Change activity state to start receiving tasks. [PERSON_…" at bounding box center [58, 128] width 89 height 228
drag, startPoint x: 386, startPoint y: 19, endPoint x: 198, endPoint y: 38, distance: 188.9
click at [386, 19] on icon at bounding box center [386, 19] width 3 height 3
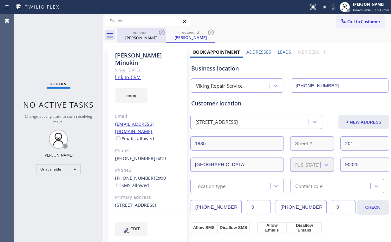
click at [142, 32] on div "outbound" at bounding box center [141, 32] width 48 height 5
click at [162, 32] on icon at bounding box center [162, 33] width 6 height 6
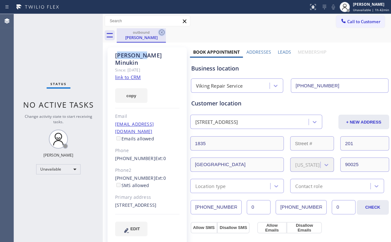
click at [162, 32] on icon at bounding box center [162, 33] width 6 height 6
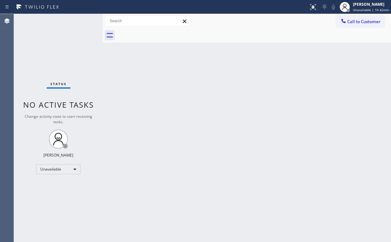
drag, startPoint x: 24, startPoint y: 60, endPoint x: 78, endPoint y: 128, distance: 87.4
click at [24, 60] on div "Status No active tasks Change activity state to start receiving tasks. [PERSON_…" at bounding box center [58, 128] width 89 height 228
drag, startPoint x: 351, startPoint y: 20, endPoint x: 181, endPoint y: 90, distance: 184.6
click at [351, 21] on span "Call to Customer" at bounding box center [363, 22] width 33 height 6
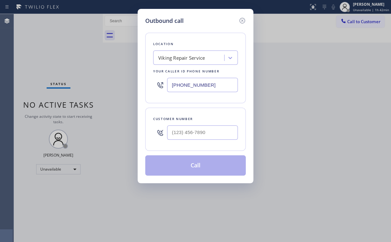
drag, startPoint x: 215, startPoint y: 86, endPoint x: 84, endPoint y: 97, distance: 131.2
click at [160, 86] on div "[PHONE_NUMBER]" at bounding box center [195, 85] width 85 height 21
paste input "949) 899-6324"
drag, startPoint x: 67, startPoint y: 40, endPoint x: 112, endPoint y: 37, distance: 44.5
click at [67, 40] on div "Outbound call Location Viking Repair Service Your caller id phone number [PHONE…" at bounding box center [195, 121] width 391 height 242
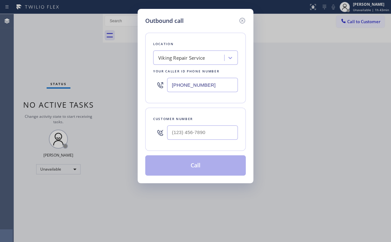
drag, startPoint x: 221, startPoint y: 80, endPoint x: 80, endPoint y: 85, distance: 141.3
click at [80, 85] on div "Outbound call Location Viking Repair Service Your caller id phone number [PHONE…" at bounding box center [195, 121] width 391 height 242
paste input "949) 899-6324"
drag, startPoint x: 217, startPoint y: 91, endPoint x: 135, endPoint y: 83, distance: 82.9
click at [135, 83] on div "Outbound call Location Search location Your caller id phone number [PHONE_NUMBE…" at bounding box center [195, 121] width 391 height 242
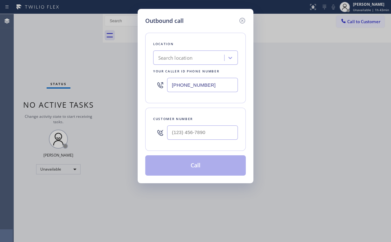
paste input "786) 686-1879"
type input "[PHONE_NUMBER]"
click at [207, 129] on input "(___) ___-____" at bounding box center [202, 132] width 71 height 14
paste input "305) 345-6555"
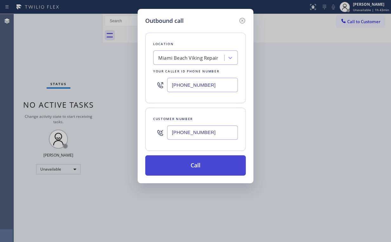
type input "[PHONE_NUMBER]"
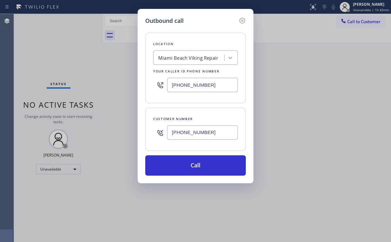
drag, startPoint x: 180, startPoint y: 165, endPoint x: 175, endPoint y: 195, distance: 30.3
click at [181, 165] on button "Call" at bounding box center [195, 165] width 101 height 20
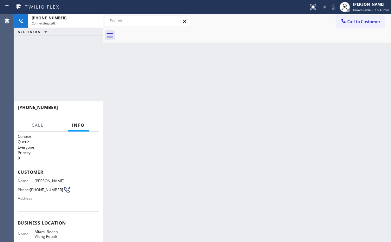
click at [62, 46] on div "[PHONE_NUMBER] Connecting call… ALL TASKS ALL TASKS ACTIVE TASKS TASKS IN WRAP …" at bounding box center [58, 54] width 89 height 80
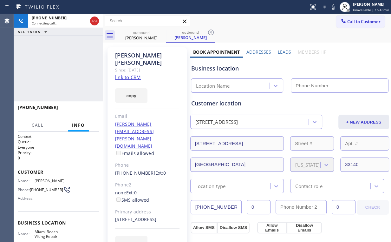
type input "[PHONE_NUMBER]"
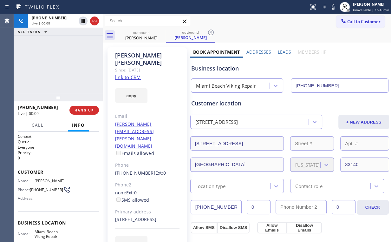
drag, startPoint x: 69, startPoint y: 62, endPoint x: 107, endPoint y: 109, distance: 60.5
click at [70, 63] on div "[PHONE_NUMBER] Live | 00:08 ALL TASKS ALL TASKS ACTIVE TASKS TASKS IN WRAP UP" at bounding box center [58, 54] width 89 height 80
drag, startPoint x: 88, startPoint y: 110, endPoint x: 139, endPoint y: 114, distance: 50.6
click at [89, 111] on span "HANG UP" at bounding box center [84, 110] width 19 height 4
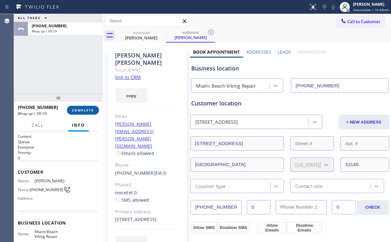
click at [89, 109] on span "COMPLETE" at bounding box center [83, 110] width 22 height 4
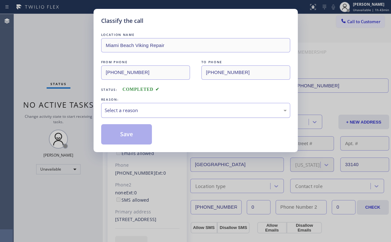
drag, startPoint x: 119, startPoint y: 106, endPoint x: 120, endPoint y: 116, distance: 10.2
click at [119, 107] on div "Select a reason" at bounding box center [196, 110] width 182 height 7
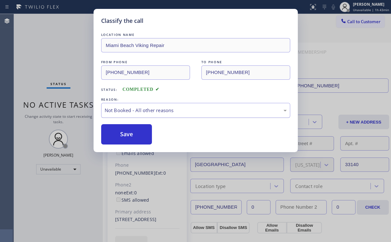
drag, startPoint x: 126, startPoint y: 135, endPoint x: 103, endPoint y: 104, distance: 38.2
click at [126, 135] on button "Save" at bounding box center [126, 134] width 51 height 20
click at [61, 53] on div "Classify the call LOCATION NAME [GEOGRAPHIC_DATA] Viking Repair FROM PHONE [PHO…" at bounding box center [195, 121] width 391 height 242
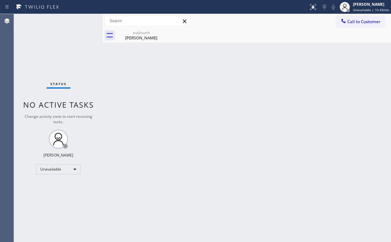
drag, startPoint x: 356, startPoint y: 56, endPoint x: 325, endPoint y: 27, distance: 42.7
click at [356, 55] on div "Back to Dashboard Change Sender ID Customers Technicians Select a contact Outbo…" at bounding box center [247, 128] width 288 height 228
click at [140, 38] on div "[PERSON_NAME]" at bounding box center [141, 38] width 48 height 6
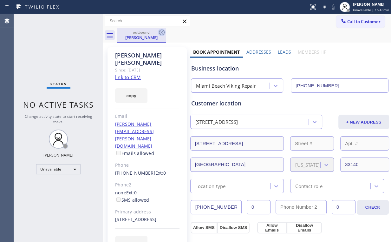
drag, startPoint x: 161, startPoint y: 32, endPoint x: 244, endPoint y: 55, distance: 85.4
click at [162, 33] on icon at bounding box center [162, 33] width 6 height 6
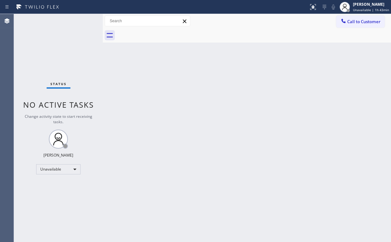
drag, startPoint x: 338, startPoint y: 62, endPoint x: 365, endPoint y: 36, distance: 38.2
click at [339, 62] on div "Back to Dashboard Change Sender ID Customers Technicians Select a contact Outbo…" at bounding box center [247, 128] width 288 height 228
drag, startPoint x: 359, startPoint y: 19, endPoint x: 223, endPoint y: 85, distance: 150.4
click at [357, 20] on span "Call to Customer" at bounding box center [363, 22] width 33 height 6
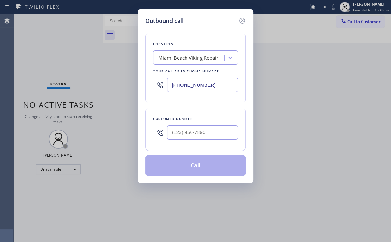
drag, startPoint x: 222, startPoint y: 86, endPoint x: 88, endPoint y: 87, distance: 134.5
click at [125, 86] on div "Outbound call Location [GEOGRAPHIC_DATA] Viking Repair Your caller id phone num…" at bounding box center [195, 121] width 391 height 242
paste input "408) 549-7996"
type input "[PHONE_NUMBER]"
click at [196, 134] on input "(___) ___-____" at bounding box center [202, 132] width 71 height 14
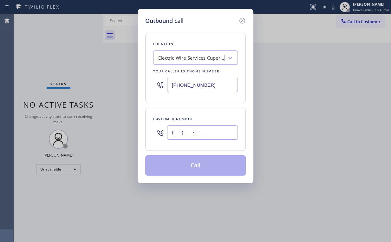
paste input "760) 314-1848"
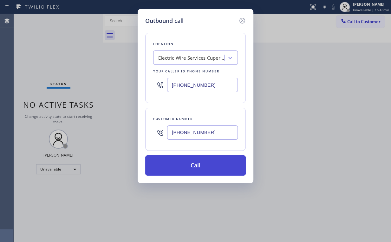
type input "[PHONE_NUMBER]"
click at [202, 164] on button "Call" at bounding box center [195, 165] width 101 height 20
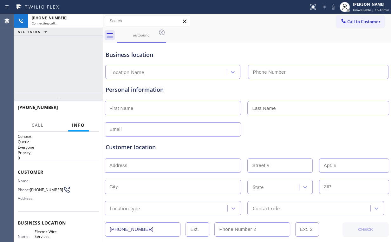
type input "[PHONE_NUMBER]"
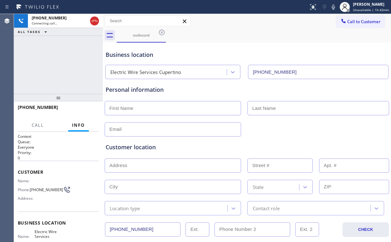
click at [60, 62] on div "[PHONE_NUMBER] Connecting call… ALL TASKS ALL TASKS ACTIVE TASKS TASKS IN WRAP …" at bounding box center [58, 54] width 89 height 80
click at [222, 46] on div "Business location Electric Wire Services Cupertino [PHONE_NUMBER]" at bounding box center [246, 61] width 285 height 35
click at [86, 111] on span "HANG UP" at bounding box center [84, 110] width 19 height 4
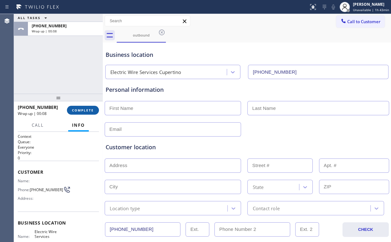
click at [87, 111] on span "COMPLETE" at bounding box center [83, 110] width 22 height 4
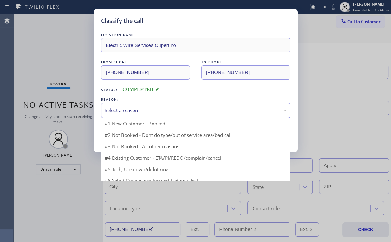
drag, startPoint x: 120, startPoint y: 109, endPoint x: 118, endPoint y: 132, distance: 23.2
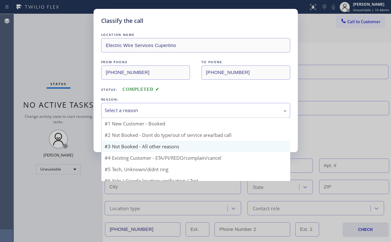
click at [120, 109] on div "Select a reason" at bounding box center [196, 110] width 182 height 7
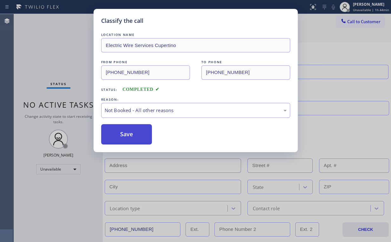
click at [122, 136] on button "Save" at bounding box center [126, 134] width 51 height 20
click at [66, 71] on div "Classify the call LOCATION NAME Electric Wire Services Cupertino FROM PHONE [PH…" at bounding box center [195, 121] width 391 height 242
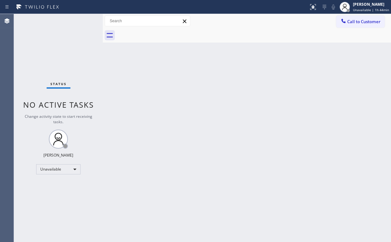
drag, startPoint x: 357, startPoint y: 19, endPoint x: 230, endPoint y: 100, distance: 150.6
click at [357, 19] on span "Call to Customer" at bounding box center [363, 22] width 33 height 6
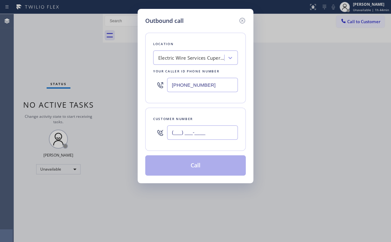
click at [212, 128] on input "(___) ___-____" at bounding box center [202, 132] width 71 height 14
paste input "760) 314-1848"
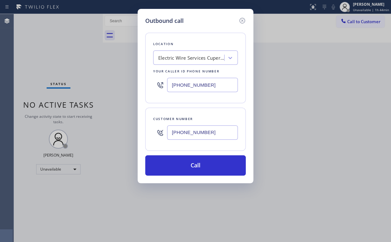
type input "[PHONE_NUMBER]"
click at [184, 166] on button "Call" at bounding box center [195, 165] width 101 height 20
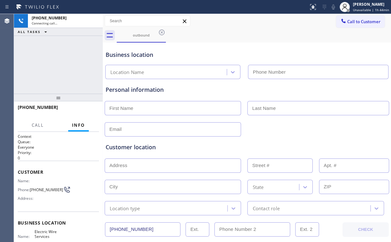
click at [48, 66] on div "[PHONE_NUMBER] Connecting call… ALL TASKS ALL TASKS ACTIVE TASKS TASKS IN WRAP …" at bounding box center [58, 54] width 89 height 80
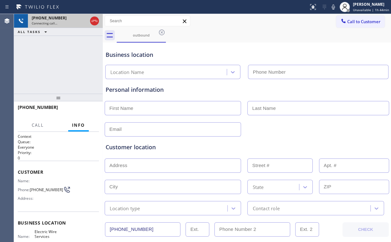
type input "[PHONE_NUMBER]"
click at [95, 23] on icon at bounding box center [95, 21] width 8 height 8
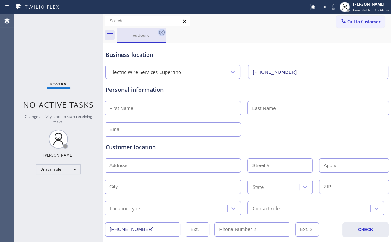
drag, startPoint x: 131, startPoint y: 35, endPoint x: 159, endPoint y: 35, distance: 27.9
click at [132, 36] on div "outbound" at bounding box center [141, 35] width 48 height 5
click at [161, 34] on icon at bounding box center [162, 33] width 8 height 8
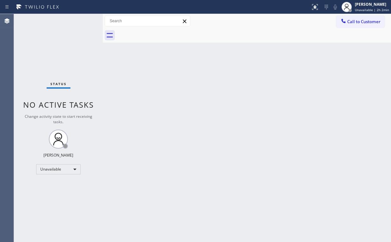
drag, startPoint x: 55, startPoint y: 47, endPoint x: 194, endPoint y: 41, distance: 139.1
click at [57, 47] on div "Status No active tasks Change activity state to start receiving tasks. [PERSON_…" at bounding box center [58, 128] width 89 height 228
click at [343, 22] on icon at bounding box center [343, 21] width 4 height 4
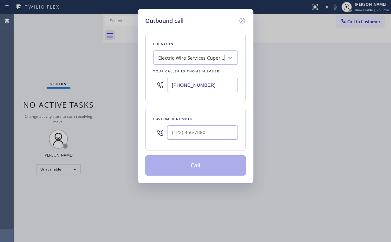
drag, startPoint x: 223, startPoint y: 83, endPoint x: 101, endPoint y: 86, distance: 122.9
click at [102, 86] on div "Outbound call Location Electric Wire Services [GEOGRAPHIC_DATA] Your caller id …" at bounding box center [195, 121] width 391 height 242
paste input "24) 268-8035"
type input "[PHONE_NUMBER]"
click at [213, 128] on input "(___) ___-____" at bounding box center [202, 132] width 71 height 14
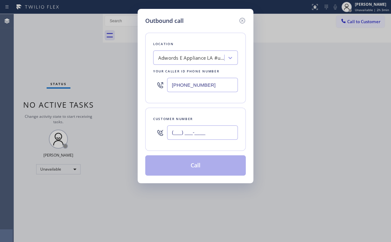
paste input "516) 430-8086"
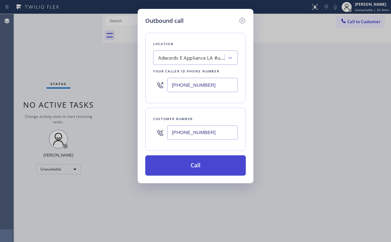
type input "[PHONE_NUMBER]"
click at [187, 166] on button "Call" at bounding box center [195, 165] width 101 height 20
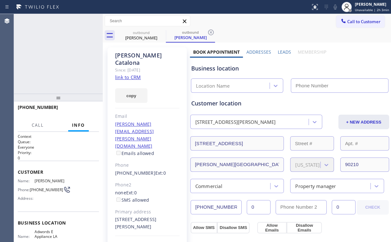
type input "[PHONE_NUMBER]"
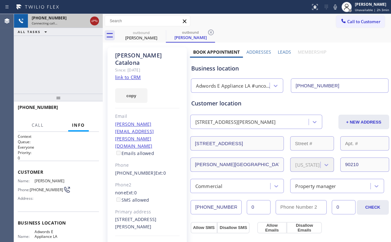
click at [93, 20] on icon at bounding box center [95, 21] width 8 height 8
click at [128, 74] on link "link to CRM" at bounding box center [128, 77] width 26 height 6
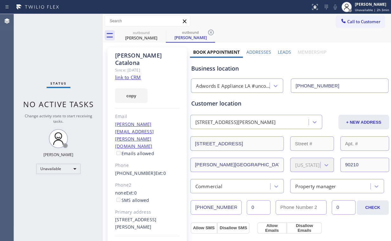
click at [355, 27] on button "Call to Customer" at bounding box center [360, 22] width 49 height 12
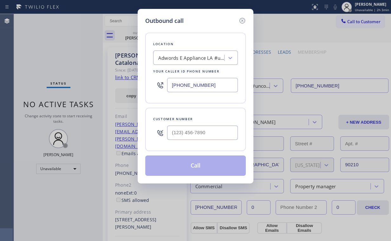
drag, startPoint x: 155, startPoint y: 77, endPoint x: 136, endPoint y: 68, distance: 20.9
click at [104, 74] on div "Outbound call Location Adwords E Appliance LA #uncorrect Your caller id phone n…" at bounding box center [195, 120] width 391 height 241
paste input "text"
type input "[PHONE_NUMBER]"
click at [199, 133] on input "(___) ___-____" at bounding box center [202, 132] width 71 height 14
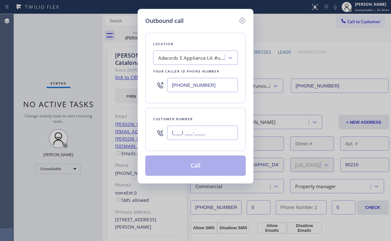
paste input "516) 430-8086"
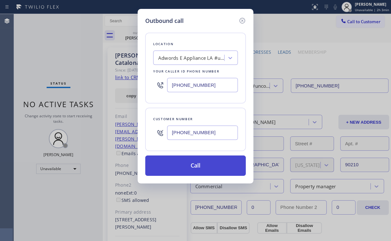
type input "[PHONE_NUMBER]"
click at [195, 167] on button "Call" at bounding box center [195, 165] width 101 height 20
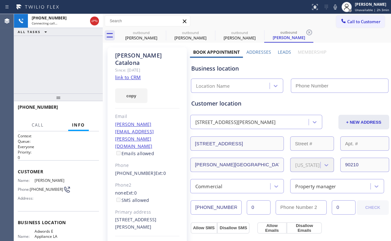
type input "[PHONE_NUMBER]"
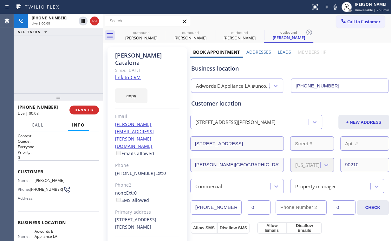
click at [66, 69] on div "[PHONE_NUMBER] Live | 00:08 ALL TASKS ALL TASKS ACTIVE TASKS TASKS IN WRAP UP" at bounding box center [58, 53] width 89 height 79
drag, startPoint x: 142, startPoint y: 34, endPoint x: 155, endPoint y: 33, distance: 14.1
click at [142, 34] on div "outbound" at bounding box center [141, 32] width 48 height 5
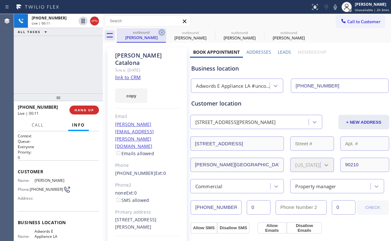
click at [160, 31] on icon at bounding box center [162, 33] width 8 height 8
click at [0, 0] on icon at bounding box center [0, 0] width 0 height 0
click at [74, 59] on div "[PHONE_NUMBER] Live | 00:12 ALL TASKS ALL TASKS ACTIVE TASKS TASKS IN WRAP UP" at bounding box center [58, 53] width 89 height 79
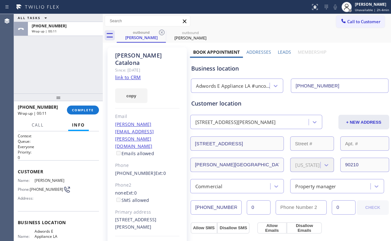
click at [65, 68] on div "ALL TASKS ALL TASKS ACTIVE TASKS TASKS IN WRAP UP [PHONE_NUMBER] Wrap up | 00:11" at bounding box center [58, 53] width 89 height 79
click at [86, 109] on span "COMPLETE" at bounding box center [83, 110] width 22 height 4
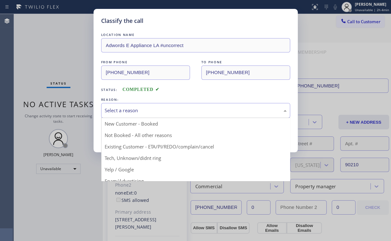
click at [130, 111] on div "Select a reason" at bounding box center [196, 110] width 182 height 7
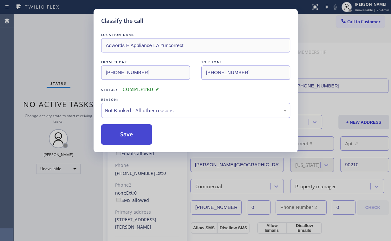
click at [130, 134] on button "Save" at bounding box center [126, 134] width 51 height 20
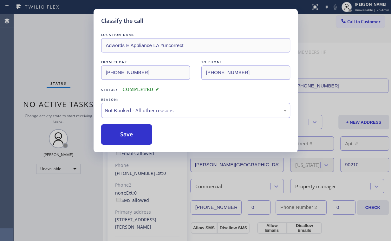
click at [71, 50] on div "Classify the call LOCATION NAME Adwords E Appliance LA #uncorrect FROM PHONE [P…" at bounding box center [195, 120] width 391 height 241
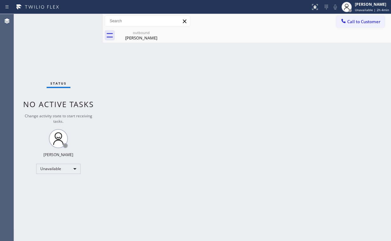
click at [157, 75] on div "Back to Dashboard Change Sender ID Customers Technicians Select a contact Outbo…" at bounding box center [247, 127] width 288 height 227
drag, startPoint x: 350, startPoint y: 23, endPoint x: 330, endPoint y: 36, distance: 23.9
click at [350, 23] on span "Call to Customer" at bounding box center [363, 22] width 33 height 6
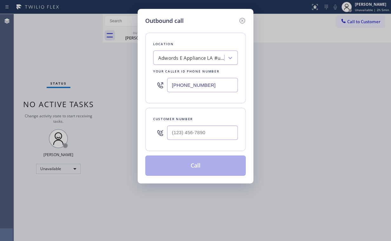
drag, startPoint x: 219, startPoint y: 86, endPoint x: 112, endPoint y: 81, distance: 107.0
click at [120, 82] on div "Outbound call Location Adwords E Appliance LA #uncorrect Your caller id phone n…" at bounding box center [195, 120] width 391 height 241
paste input "15) 599-7350"
type input "[PHONE_NUMBER]"
click at [111, 118] on div "Outbound call Location Zoom Electricians [GEOGRAPHIC_DATA] Your caller id phone…" at bounding box center [195, 120] width 391 height 241
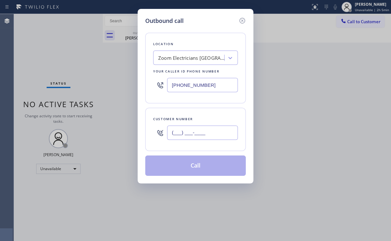
click at [196, 131] on input "(___) ___-____" at bounding box center [202, 132] width 71 height 14
paste input "323) 547-5999"
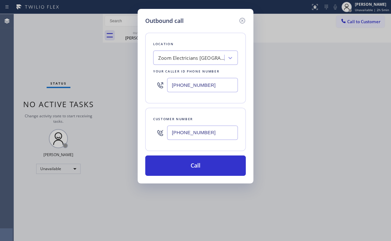
type input "[PHONE_NUMBER]"
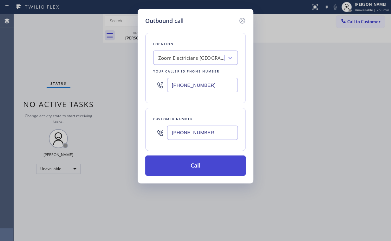
click at [208, 164] on button "Call" at bounding box center [195, 165] width 101 height 20
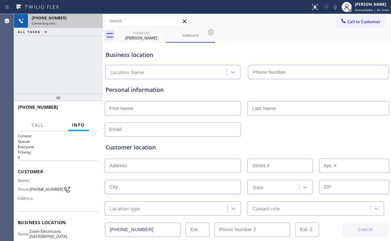
type input "[PHONE_NUMBER]"
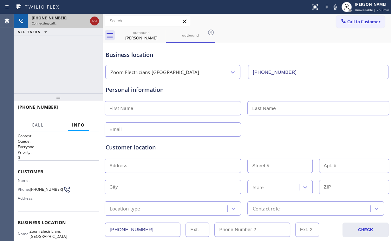
click at [93, 21] on icon at bounding box center [95, 21] width 6 height 2
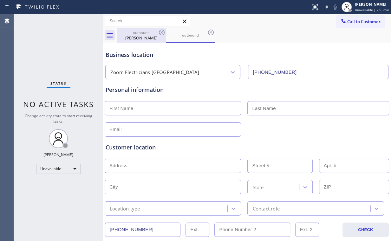
click at [152, 36] on div "[PERSON_NAME]" at bounding box center [141, 38] width 48 height 6
type input "[PHONE_NUMBER]"
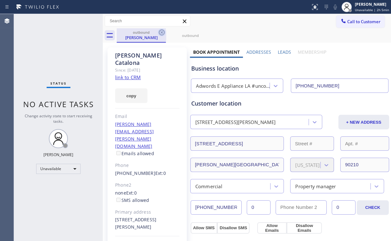
click at [162, 31] on icon at bounding box center [162, 33] width 8 height 8
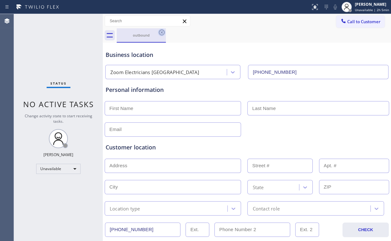
click at [163, 30] on icon at bounding box center [162, 33] width 8 height 8
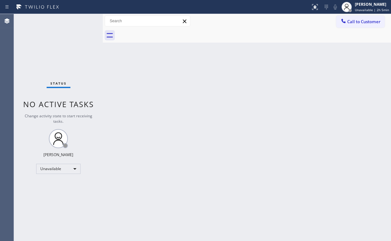
drag, startPoint x: 69, startPoint y: 42, endPoint x: 135, endPoint y: 240, distance: 209.0
click at [69, 46] on div "Status No active tasks Change activity state to start receiving tasks. [PERSON_…" at bounding box center [58, 127] width 89 height 227
click at [57, 50] on div "Status No active tasks Change activity state to start receiving tasks. [PERSON_…" at bounding box center [58, 127] width 89 height 227
drag, startPoint x: 358, startPoint y: 23, endPoint x: 213, endPoint y: 66, distance: 151.6
click at [357, 23] on span "Call to Customer" at bounding box center [363, 22] width 33 height 6
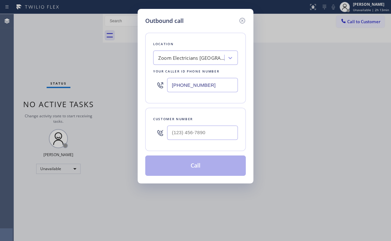
click at [112, 86] on div "Outbound call Location Zoom Electricians [GEOGRAPHIC_DATA] Your caller id phone…" at bounding box center [195, 120] width 391 height 241
paste input "323) 924-3103"
type input "[PHONE_NUMBER]"
click at [191, 132] on input "(___) ___-____" at bounding box center [202, 132] width 71 height 14
paste input "562) 881-9638"
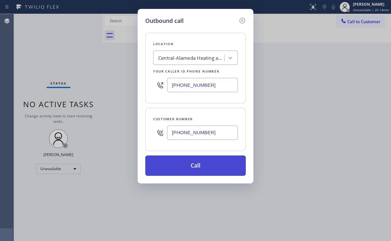
type input "[PHONE_NUMBER]"
click at [192, 167] on button "Call" at bounding box center [195, 165] width 101 height 20
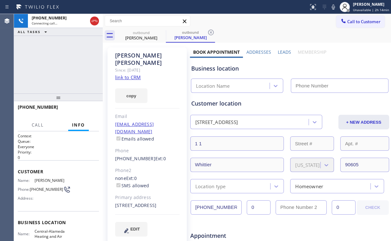
click at [33, 57] on div "[PHONE_NUMBER] Connecting call… ALL TASKS ALL TASKS ACTIVE TASKS TASKS IN WRAP …" at bounding box center [58, 53] width 89 height 79
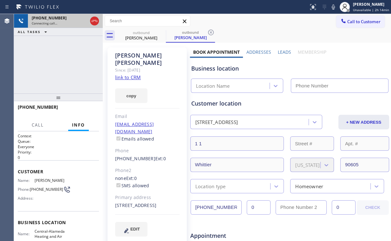
click at [94, 20] on icon at bounding box center [95, 21] width 6 height 2
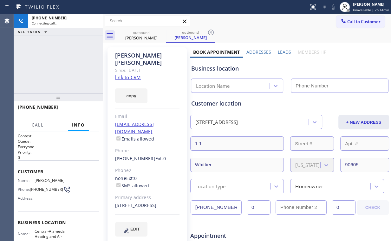
click at [132, 74] on link "link to CRM" at bounding box center [128, 77] width 26 height 6
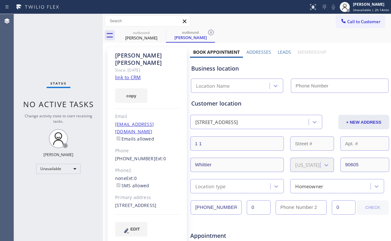
type input "[PHONE_NUMBER]"
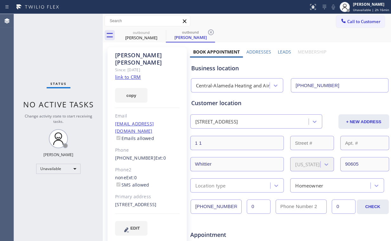
click at [367, 22] on span "Call to Customer" at bounding box center [363, 22] width 33 height 6
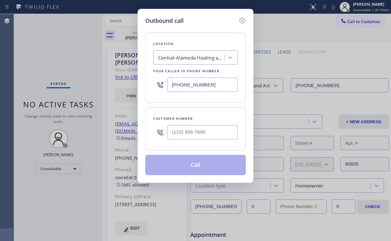
click at [107, 86] on div "Outbound call Location [GEOGRAPHIC_DATA] Heating and Air Your caller id phone n…" at bounding box center [195, 120] width 391 height 241
paste input "408) 493-002"
type input "[PHONE_NUMBER]"
click at [194, 134] on input "(___) ___-____" at bounding box center [202, 132] width 71 height 14
paste input "650) 702-5548"
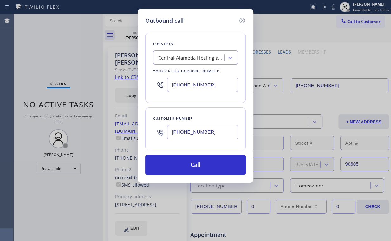
type input "[PHONE_NUMBER]"
click at [212, 37] on div "Location [GEOGRAPHIC_DATA] Heating and Air Your caller id phone number [PHONE_N…" at bounding box center [195, 68] width 101 height 70
drag, startPoint x: 217, startPoint y: 78, endPoint x: 129, endPoint y: 83, distance: 88.1
click at [129, 83] on div "Outbound call Location [GEOGRAPHIC_DATA] Heating and Air Your caller id phone n…" at bounding box center [195, 120] width 391 height 241
paste input "855) 731-4952"
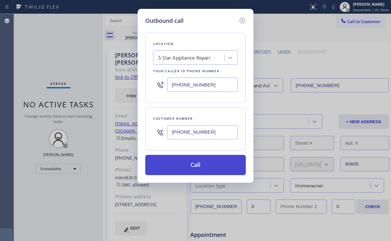
type input "[PHONE_NUMBER]"
click at [200, 162] on button "Call" at bounding box center [195, 165] width 101 height 20
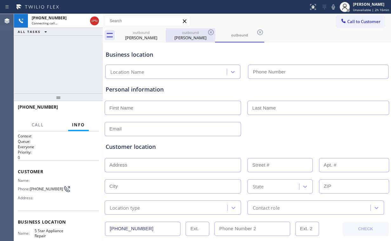
drag, startPoint x: 141, startPoint y: 35, endPoint x: 166, endPoint y: 34, distance: 25.1
click at [141, 35] on div "[PERSON_NAME]" at bounding box center [141, 38] width 48 height 6
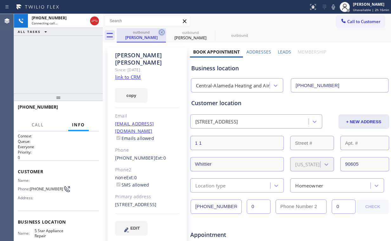
click at [161, 32] on icon at bounding box center [162, 33] width 6 height 6
click at [0, 0] on icon at bounding box center [0, 0] width 0 height 0
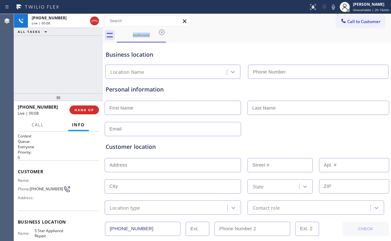
type input "[PHONE_NUMBER]"
click at [62, 60] on div "[PHONE_NUMBER] Live | 00:08 ALL TASKS ALL TASKS ACTIVE TASKS TASKS IN WRAP UP" at bounding box center [58, 54] width 89 height 80
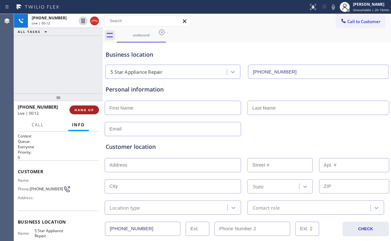
click at [88, 110] on span "HANG UP" at bounding box center [84, 110] width 19 height 4
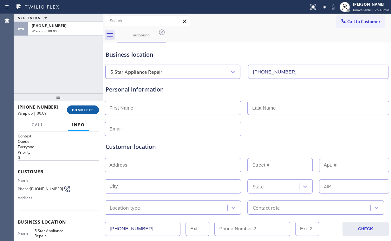
click at [88, 110] on span "COMPLETE" at bounding box center [83, 110] width 22 height 4
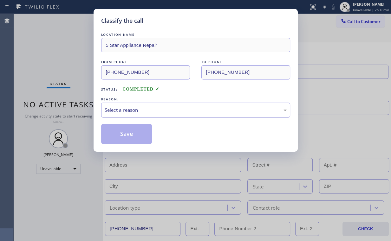
click at [117, 107] on div "Select a reason" at bounding box center [196, 110] width 182 height 7
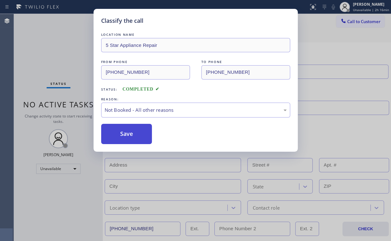
click at [126, 132] on button "Save" at bounding box center [126, 134] width 51 height 20
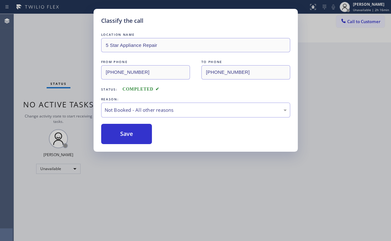
drag, startPoint x: 58, startPoint y: 36, endPoint x: 76, endPoint y: 65, distance: 34.1
click at [63, 44] on div "Classify the call LOCATION NAME 5 Star Appliance Repair FROM PHONE [PHONE_NUMBE…" at bounding box center [195, 120] width 391 height 241
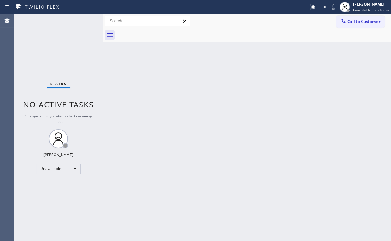
click at [80, 57] on div "Status No active tasks Change activity state to start receiving tasks. [PERSON_…" at bounding box center [58, 128] width 89 height 228
drag, startPoint x: 212, startPoint y: 97, endPoint x: 158, endPoint y: 186, distance: 104.2
click at [212, 98] on div "Back to Dashboard Change Sender ID Customers Technicians Select a contact Outbo…" at bounding box center [247, 128] width 288 height 228
drag, startPoint x: 61, startPoint y: 50, endPoint x: 56, endPoint y: 51, distance: 4.9
click at [61, 50] on div "Status No active tasks Change activity state to start receiving tasks. [PERSON_…" at bounding box center [58, 128] width 89 height 228
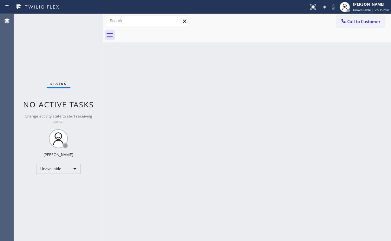
drag, startPoint x: 49, startPoint y: 45, endPoint x: 139, endPoint y: 61, distance: 91.8
click at [50, 45] on div "Status No active tasks Change activity state to start receiving tasks. [PERSON_…" at bounding box center [58, 128] width 89 height 228
drag, startPoint x: 363, startPoint y: 19, endPoint x: 189, endPoint y: 86, distance: 186.7
click at [354, 23] on span "Call to Customer" at bounding box center [363, 22] width 33 height 6
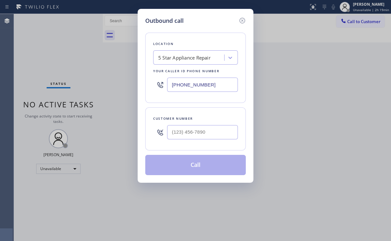
drag, startPoint x: 212, startPoint y: 87, endPoint x: 122, endPoint y: 93, distance: 90.6
click at [110, 91] on div "Outbound call Location 5 Star Appliance Repair Your caller id phone number [PHO…" at bounding box center [195, 120] width 391 height 241
paste input "708) 554-7934"
type input "[PHONE_NUMBER]"
click at [214, 136] on input "(___) ___-____" at bounding box center [202, 132] width 71 height 14
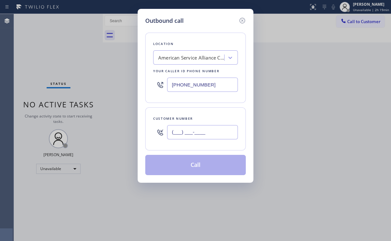
paste input "312) 414-5631"
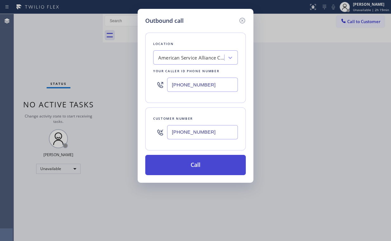
type input "[PHONE_NUMBER]"
click at [189, 162] on button "Call" at bounding box center [195, 165] width 101 height 20
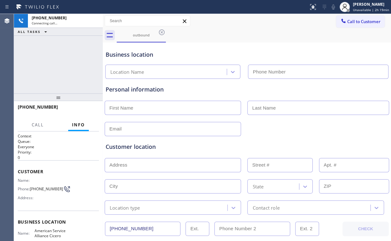
type input "[PHONE_NUMBER]"
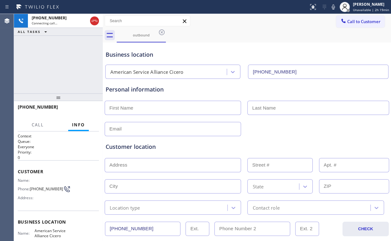
click at [51, 69] on div "[PHONE_NUMBER] Connecting call… ALL TASKS ALL TASKS ACTIVE TASKS TASKS IN WRAP …" at bounding box center [58, 54] width 89 height 80
click at [71, 61] on div "[PHONE_NUMBER] Live | 00:09 ALL TASKS ALL TASKS ACTIVE TASKS TASKS IN WRAP UP" at bounding box center [58, 54] width 89 height 80
click at [60, 64] on div "[PHONE_NUMBER] Live | 00:12 ALL TASKS ALL TASKS ACTIVE TASKS TASKS IN WRAP UP" at bounding box center [58, 54] width 89 height 80
click at [62, 64] on div "[PHONE_NUMBER] Live | 00:13 ALL TASKS ALL TASKS ACTIVE TASKS TASKS IN WRAP UP" at bounding box center [58, 54] width 89 height 80
click at [258, 45] on div "Business location American Service Alliance Cicero [PHONE_NUMBER]" at bounding box center [246, 61] width 285 height 35
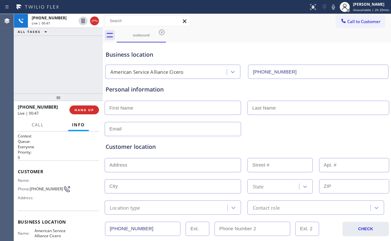
click at [57, 63] on div "[PHONE_NUMBER] Live | 00:47 ALL TASKS ALL TASKS ACTIVE TASKS TASKS IN WRAP UP" at bounding box center [58, 54] width 89 height 80
drag, startPoint x: 63, startPoint y: 63, endPoint x: 57, endPoint y: 90, distance: 27.5
click at [43, 74] on div "[PHONE_NUMBER] Live | 00:49 ALL TASKS ALL TASKS ACTIVE TASKS TASKS IN WRAP UP" at bounding box center [58, 54] width 89 height 80
click at [87, 111] on span "HANG UP" at bounding box center [84, 110] width 19 height 4
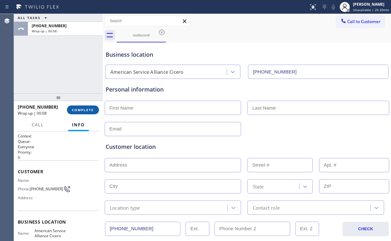
click at [87, 111] on span "COMPLETE" at bounding box center [83, 110] width 22 height 4
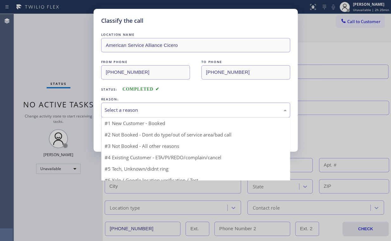
click at [136, 110] on div "Select a reason" at bounding box center [196, 110] width 182 height 7
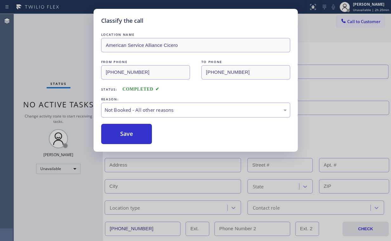
drag, startPoint x: 128, startPoint y: 131, endPoint x: 58, endPoint y: 37, distance: 116.6
click at [119, 120] on div "LOCATION NAME American Service Alliance Cicero FROM PHONE [PHONE_NUMBER] TO PHO…" at bounding box center [195, 87] width 189 height 113
click at [58, 37] on div "Classify the call LOCATION NAME American Service Alliance Cicero FROM PHONE [PH…" at bounding box center [195, 120] width 391 height 241
click at [126, 138] on button "Save" at bounding box center [126, 134] width 51 height 20
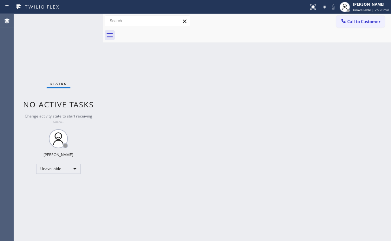
click at [338, 55] on div "Back to Dashboard Change Sender ID Customers Technicians Select a contact Outbo…" at bounding box center [247, 128] width 288 height 228
click at [347, 24] on div at bounding box center [344, 22] width 8 height 8
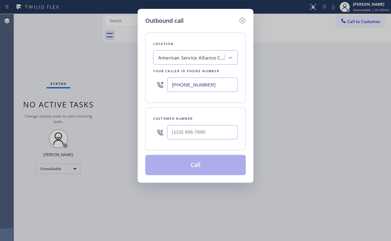
drag, startPoint x: 134, startPoint y: 81, endPoint x: 118, endPoint y: 83, distance: 15.6
click at [123, 82] on div "Outbound call Location American Service Alliance Cicero Your caller id phone nu…" at bounding box center [195, 120] width 391 height 241
paste input "415) 319-9486"
type input "[PHONE_NUMBER]"
click at [193, 138] on input "(___) ___-____" at bounding box center [202, 132] width 71 height 14
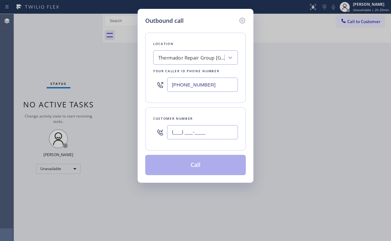
paste input "510) 390-1414"
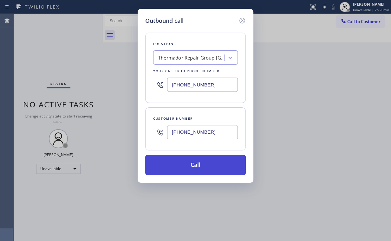
type input "[PHONE_NUMBER]"
click at [189, 165] on button "Call" at bounding box center [195, 165] width 101 height 20
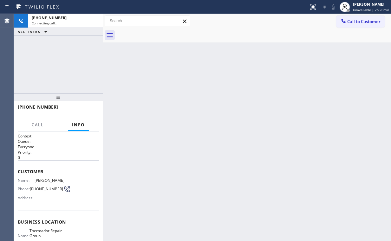
click at [159, 241] on div "Back to Dashboard Change Sender ID Customers Technicians Select a contact Outbo…" at bounding box center [247, 128] width 288 height 228
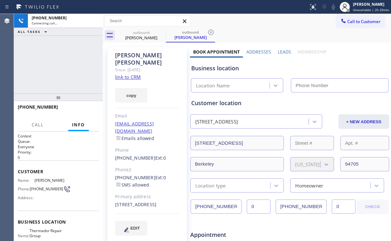
drag, startPoint x: 65, startPoint y: 65, endPoint x: 97, endPoint y: 57, distance: 32.9
click at [66, 65] on div "[PHONE_NUMBER] Connecting call… ALL TASKS ALL TASKS ACTIVE TASKS TASKS IN WRAP …" at bounding box center [58, 54] width 89 height 80
click at [136, 74] on link "link to CRM" at bounding box center [128, 77] width 26 height 6
type input "[PHONE_NUMBER]"
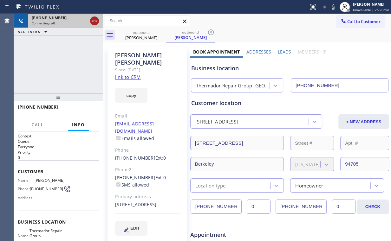
click at [93, 22] on icon at bounding box center [95, 21] width 8 height 8
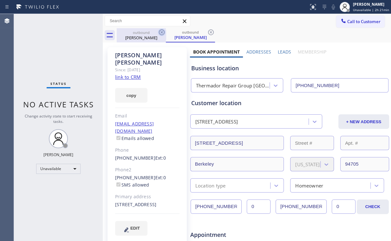
click at [151, 32] on div "outbound" at bounding box center [141, 32] width 48 height 5
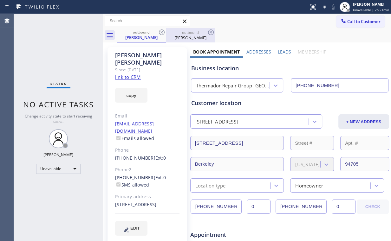
click at [164, 31] on icon at bounding box center [162, 33] width 8 height 8
click at [161, 33] on icon at bounding box center [162, 33] width 8 height 8
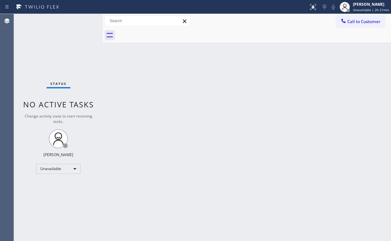
drag, startPoint x: 31, startPoint y: 37, endPoint x: 50, endPoint y: 51, distance: 23.7
click at [32, 38] on div "Status No active tasks Change activity state to start receiving tasks. [PERSON_…" at bounding box center [58, 128] width 89 height 228
drag, startPoint x: 359, startPoint y: 24, endPoint x: 300, endPoint y: 45, distance: 63.2
click at [357, 24] on button "Call to Customer" at bounding box center [360, 22] width 49 height 12
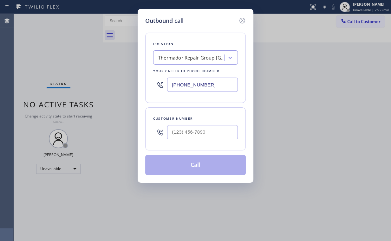
click at [129, 87] on div "Outbound call Location Thermador Repair Group [GEOGRAPHIC_DATA] Your caller id …" at bounding box center [195, 120] width 391 height 241
paste input "619) 639-1818"
type input "[PHONE_NUMBER]"
click at [200, 127] on input "(___) ___-____" at bounding box center [202, 132] width 71 height 14
paste input "619) 882-2658"
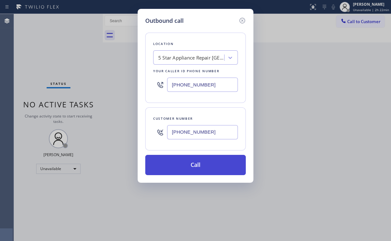
type input "[PHONE_NUMBER]"
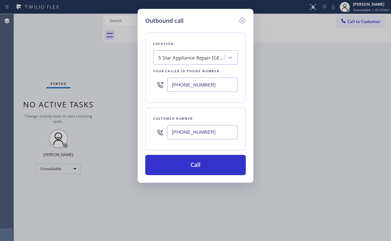
drag, startPoint x: 180, startPoint y: 162, endPoint x: 151, endPoint y: 230, distance: 73.3
click at [179, 164] on button "Call" at bounding box center [195, 165] width 101 height 20
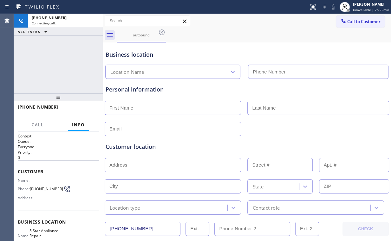
drag, startPoint x: 79, startPoint y: 57, endPoint x: 85, endPoint y: 61, distance: 6.5
click at [79, 57] on div "[PHONE_NUMBER] Connecting call… ALL TASKS ALL TASKS ACTIVE TASKS TASKS IN WRAP …" at bounding box center [58, 54] width 89 height 80
type input "[PHONE_NUMBER]"
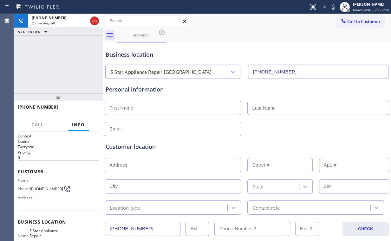
click at [70, 61] on div "[PHONE_NUMBER] Connecting call… ALL TASKS ALL TASKS ACTIVE TASKS TASKS IN WRAP …" at bounding box center [58, 54] width 89 height 80
drag, startPoint x: 65, startPoint y: 63, endPoint x: 61, endPoint y: 63, distance: 4.1
click at [61, 63] on div "[PHONE_NUMBER] Connecting call… ALL TASKS ALL TASKS ACTIVE TASKS TASKS IN WRAP …" at bounding box center [58, 54] width 89 height 80
click at [62, 65] on div "[PHONE_NUMBER] Connecting call… ALL TASKS ALL TASKS ACTIVE TASKS TASKS IN WRAP …" at bounding box center [58, 54] width 89 height 80
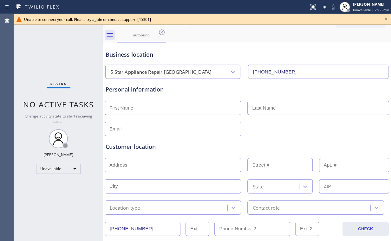
click at [65, 79] on div "Status No active tasks Change activity state to start receiving tasks. [PERSON_…" at bounding box center [58, 128] width 89 height 228
click at [384, 19] on icon at bounding box center [386, 20] width 8 height 8
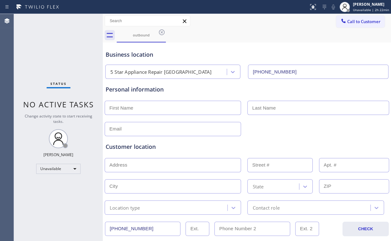
drag, startPoint x: 359, startPoint y: 19, endPoint x: 346, endPoint y: 28, distance: 15.8
click at [357, 21] on span "Call to Customer" at bounding box center [363, 22] width 33 height 6
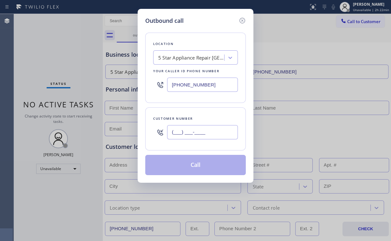
click at [217, 129] on input "(___) ___-____" at bounding box center [202, 132] width 71 height 14
paste input "619) 882-2658"
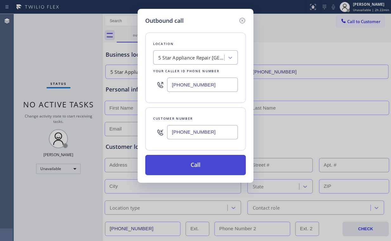
type input "[PHONE_NUMBER]"
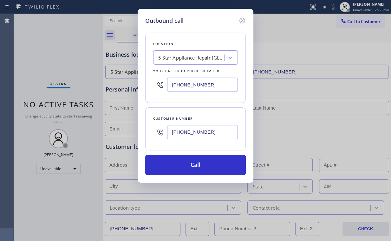
drag, startPoint x: 188, startPoint y: 166, endPoint x: 186, endPoint y: 176, distance: 10.0
click at [188, 169] on button "Call" at bounding box center [195, 165] width 101 height 20
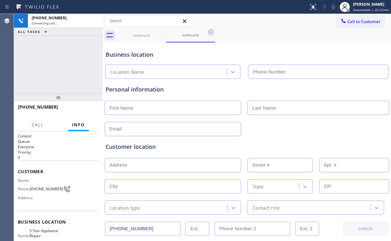
drag, startPoint x: 52, startPoint y: 44, endPoint x: 55, endPoint y: 51, distance: 7.0
click at [52, 45] on div "[PHONE_NUMBER] Connecting call… ALL TASKS ALL TASKS ACTIVE TASKS TASKS IN WRAP …" at bounding box center [58, 54] width 89 height 80
type input "[PHONE_NUMBER]"
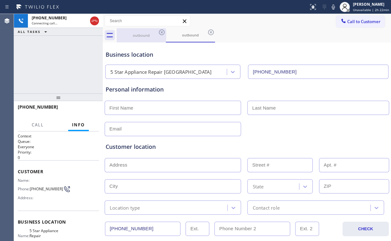
drag, startPoint x: 140, startPoint y: 31, endPoint x: 151, endPoint y: 34, distance: 11.7
click at [140, 31] on div "outbound" at bounding box center [141, 35] width 48 height 14
click at [163, 32] on icon at bounding box center [162, 33] width 8 height 8
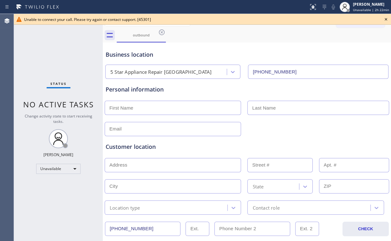
drag, startPoint x: 58, startPoint y: 30, endPoint x: 217, endPoint y: 17, distance: 159.8
click at [58, 30] on div "Status No active tasks Change activity state to start receiving tasks. [PERSON_…" at bounding box center [58, 128] width 89 height 228
click at [387, 19] on icon at bounding box center [386, 20] width 8 height 8
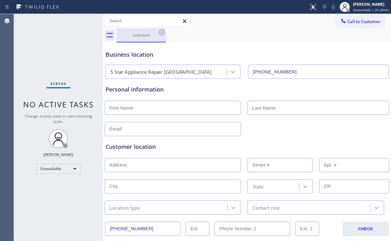
click at [147, 34] on div "outbound" at bounding box center [141, 35] width 48 height 5
drag, startPoint x: 162, startPoint y: 33, endPoint x: 192, endPoint y: 38, distance: 30.6
click at [162, 33] on icon at bounding box center [162, 33] width 6 height 6
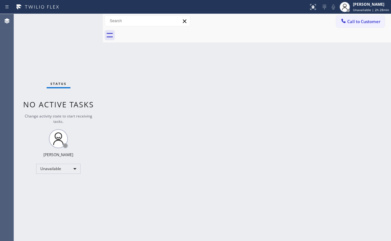
click at [326, 57] on div "Back to Dashboard Change Sender ID Customers Technicians Select a contact Outbo…" at bounding box center [247, 128] width 288 height 228
click at [354, 25] on button "Call to Customer" at bounding box center [360, 22] width 49 height 12
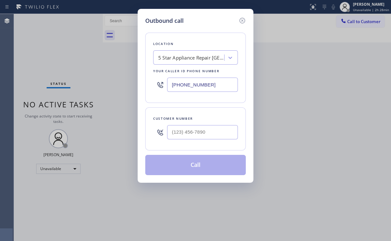
drag, startPoint x: 225, startPoint y: 88, endPoint x: 80, endPoint y: 87, distance: 145.7
click at [104, 87] on div "Outbound call Location 5 Star Appliance Repair [GEOGRAPHIC_DATA] Your caller id…" at bounding box center [195, 120] width 391 height 241
paste input "855) 999-4417"
type input "[PHONE_NUMBER]"
click at [201, 133] on input "(___) ___-____" at bounding box center [202, 132] width 71 height 14
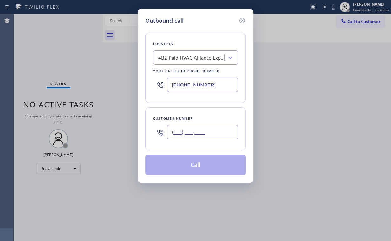
paste input "310) 630-9236"
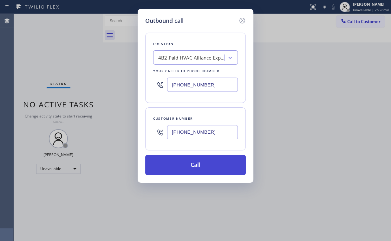
type input "[PHONE_NUMBER]"
click at [194, 165] on button "Call" at bounding box center [195, 165] width 101 height 20
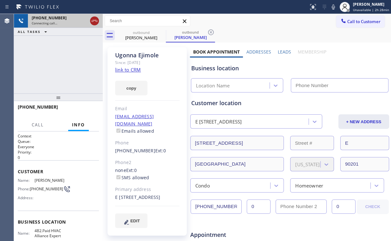
drag, startPoint x: 94, startPoint y: 19, endPoint x: 125, endPoint y: 65, distance: 55.3
click at [94, 20] on icon at bounding box center [95, 21] width 8 height 8
click at [135, 69] on link "link to CRM" at bounding box center [128, 70] width 26 height 6
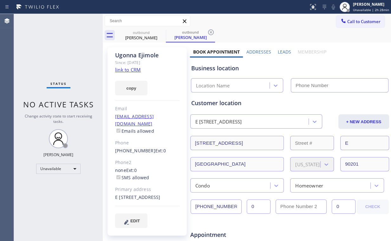
type input "[PHONE_NUMBER]"
drag, startPoint x: 53, startPoint y: 69, endPoint x: 61, endPoint y: 69, distance: 7.9
click at [54, 69] on div "Status No active tasks Change activity state to start receiving tasks. [PERSON_…" at bounding box center [58, 128] width 89 height 228
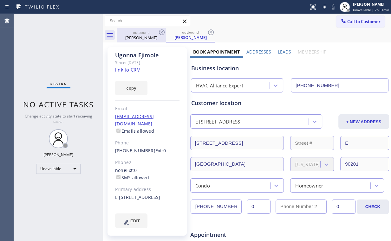
click at [140, 38] on div "[PERSON_NAME]" at bounding box center [141, 38] width 48 height 6
click at [161, 32] on icon at bounding box center [162, 33] width 8 height 8
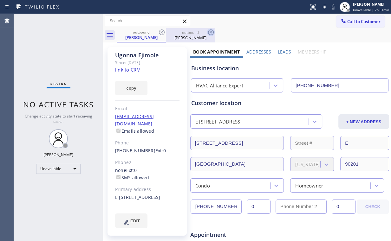
click at [208, 32] on icon at bounding box center [211, 33] width 6 height 6
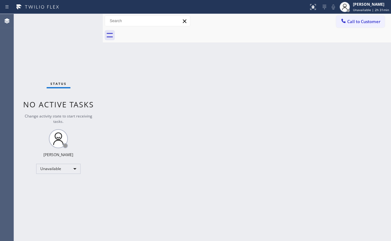
click at [55, 36] on div "Status No active tasks Change activity state to start receiving tasks. [PERSON_…" at bounding box center [58, 128] width 89 height 228
drag, startPoint x: 52, startPoint y: 53, endPoint x: 63, endPoint y: 22, distance: 32.6
click at [52, 52] on div "Status No active tasks Change activity state to start receiving tasks. [PERSON_…" at bounding box center [58, 128] width 89 height 228
click at [56, 40] on div "Status No active tasks Change activity state to start receiving tasks. [PERSON_…" at bounding box center [58, 128] width 89 height 228
click at [357, 22] on span "Call to Customer" at bounding box center [363, 22] width 33 height 6
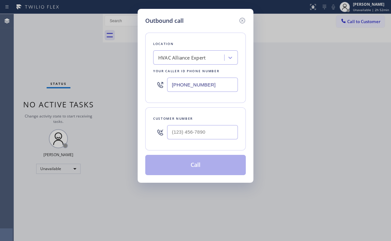
drag, startPoint x: 217, startPoint y: 84, endPoint x: 76, endPoint y: 95, distance: 141.3
click at [122, 90] on div "Outbound call Location HVAC Alliance Expert Your caller id phone number [PHONE_…" at bounding box center [195, 120] width 391 height 241
paste input "77) 748-5179"
type input "[PHONE_NUMBER]"
click at [208, 135] on input "(___) ___-____" at bounding box center [202, 132] width 71 height 14
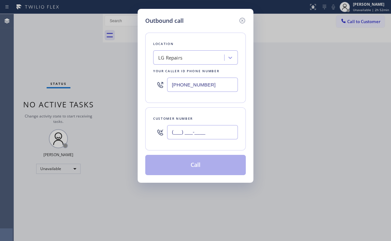
paste input "267) 345-6870"
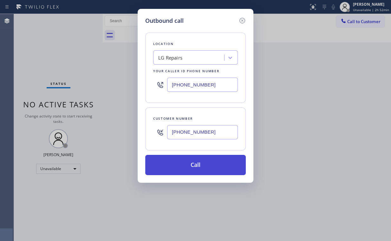
type input "[PHONE_NUMBER]"
click at [194, 164] on button "Call" at bounding box center [195, 165] width 101 height 20
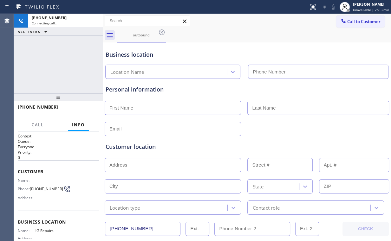
type input "[PHONE_NUMBER]"
click at [63, 60] on div "[PHONE_NUMBER] Connecting call… ALL TASKS ALL TASKS ACTIVE TASKS TASKS IN WRAP …" at bounding box center [58, 54] width 89 height 80
click at [61, 67] on div "[PHONE_NUMBER] Connecting call… ALL TASKS ALL TASKS ACTIVE TASKS TASKS IN WRAP …" at bounding box center [58, 54] width 89 height 80
click at [63, 63] on div "[PHONE_NUMBER] Connecting call… ALL TASKS ALL TASKS ACTIVE TASKS TASKS IN WRAP …" at bounding box center [58, 54] width 89 height 80
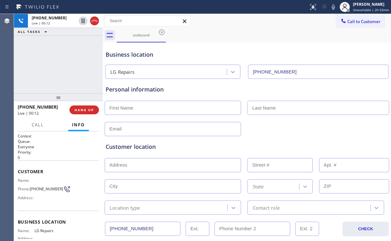
click at [61, 65] on div "[PHONE_NUMBER] Live | 00:12 ALL TASKS ALL TASKS ACTIVE TASKS TASKS IN WRAP UP" at bounding box center [58, 54] width 89 height 80
click at [64, 63] on div "[PHONE_NUMBER] Live | 00:15 ALL TASKS ALL TASKS ACTIVE TASKS TASKS IN WRAP UP" at bounding box center [58, 54] width 89 height 80
click at [64, 63] on div "[PHONE_NUMBER] Live | 00:16 ALL TASKS ALL TASKS ACTIVE TASKS TASKS IN WRAP UP" at bounding box center [58, 54] width 89 height 80
click at [64, 63] on div "[PHONE_NUMBER] Live | 00:17 ALL TASKS ALL TASKS ACTIVE TASKS TASKS IN WRAP UP" at bounding box center [58, 54] width 89 height 80
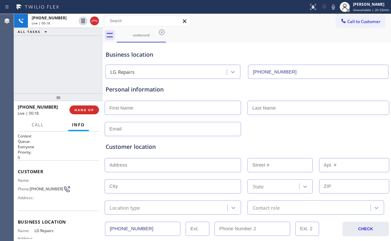
click at [64, 63] on div "[PHONE_NUMBER] Live | 00:18 ALL TASKS ALL TASKS ACTIVE TASKS TASKS IN WRAP UP" at bounding box center [58, 54] width 89 height 80
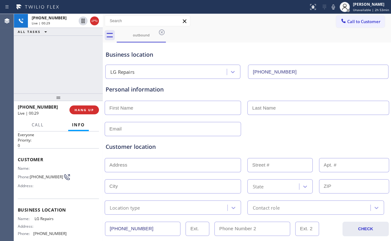
scroll to position [25, 0]
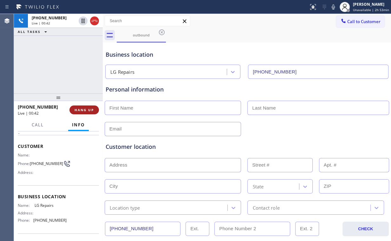
click at [83, 109] on span "HANG UP" at bounding box center [84, 110] width 19 height 4
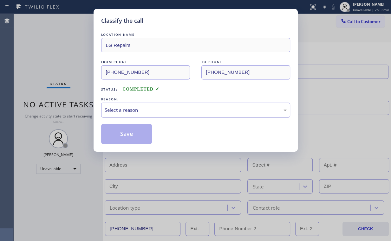
click at [150, 108] on div "Select a reason" at bounding box center [196, 110] width 182 height 7
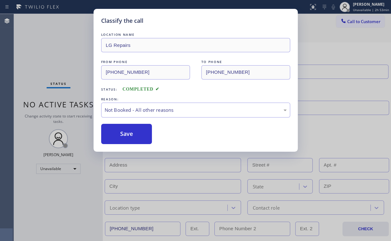
drag, startPoint x: 133, startPoint y: 134, endPoint x: 73, endPoint y: 66, distance: 91.0
click at [131, 132] on button "Save" at bounding box center [126, 134] width 51 height 20
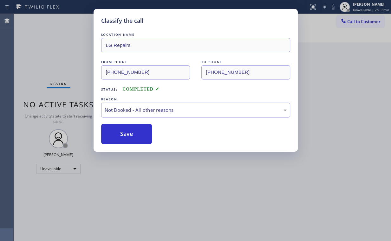
click at [62, 52] on div "Classify the call LOCATION NAME LG Repairs FROM PHONE [PHONE_NUMBER] TO PHONE […" at bounding box center [195, 120] width 391 height 241
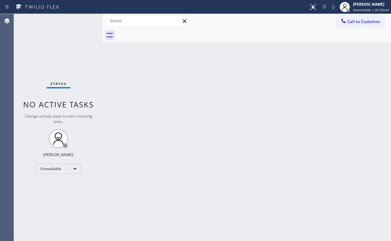
drag, startPoint x: 175, startPoint y: 80, endPoint x: 137, endPoint y: 33, distance: 60.5
click at [175, 79] on div "Back to Dashboard Change Sender ID Customers Technicians Select a contact Outbo…" at bounding box center [247, 128] width 288 height 228
drag, startPoint x: 89, startPoint y: 63, endPoint x: 123, endPoint y: 81, distance: 38.6
click at [89, 63] on div "Status No active tasks Change activity state to start receiving tasks. [PERSON_…" at bounding box center [58, 128] width 89 height 228
click at [353, 23] on span "Call to Customer" at bounding box center [363, 22] width 33 height 6
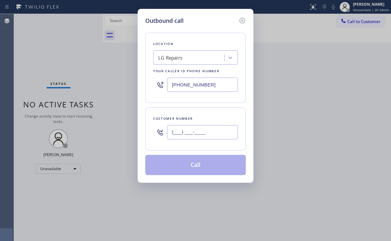
click at [210, 134] on input "(___) ___-____" at bounding box center [202, 132] width 71 height 14
paste input "267) 345-6870"
type input "[PHONE_NUMBER]"
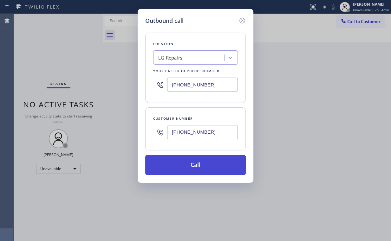
click at [188, 168] on button "Call" at bounding box center [195, 165] width 101 height 20
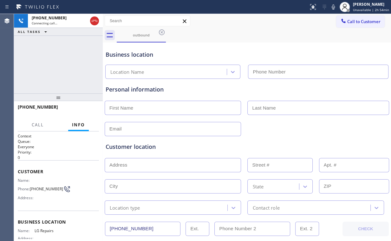
type input "[PHONE_NUMBER]"
click at [66, 54] on div "[PHONE_NUMBER] Connecting call… ALL TASKS ALL TASKS ACTIVE TASKS TASKS IN WRAP …" at bounding box center [58, 54] width 89 height 80
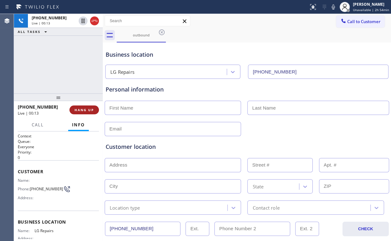
click at [89, 111] on span "HANG UP" at bounding box center [84, 110] width 19 height 4
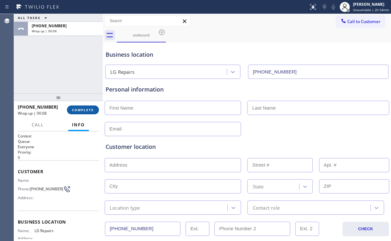
click at [89, 111] on span "COMPLETE" at bounding box center [83, 110] width 22 height 4
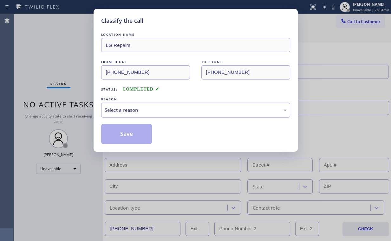
click at [139, 110] on div "Select a reason" at bounding box center [196, 110] width 182 height 7
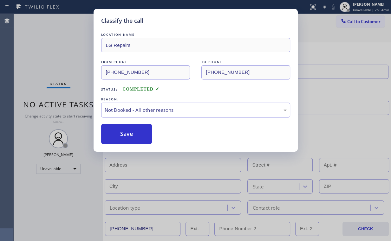
drag, startPoint x: 134, startPoint y: 133, endPoint x: 86, endPoint y: 83, distance: 69.6
click at [134, 133] on button "Save" at bounding box center [126, 134] width 51 height 20
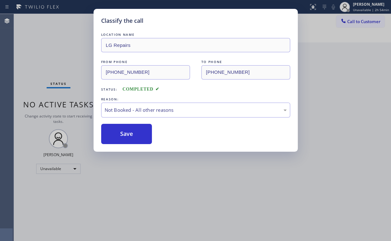
click at [50, 37] on div "Classify the call LOCATION NAME LG Repairs FROM PHONE [PHONE_NUMBER] TO PHONE […" at bounding box center [195, 120] width 391 height 241
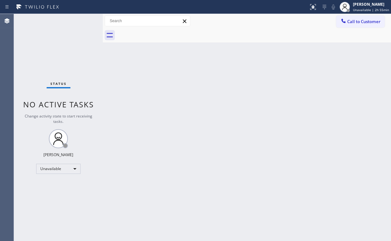
drag, startPoint x: 363, startPoint y: 25, endPoint x: 345, endPoint y: 30, distance: 18.5
click at [362, 25] on button "Call to Customer" at bounding box center [360, 22] width 49 height 12
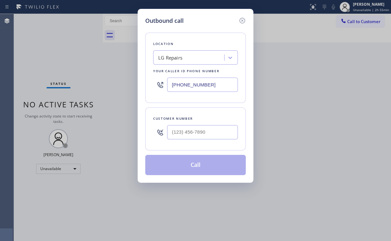
drag, startPoint x: 197, startPoint y: 86, endPoint x: 62, endPoint y: 84, distance: 135.2
click at [79, 87] on div "Outbound call Location LG Repairs Your caller id phone number [PHONE_NUMBER] Cu…" at bounding box center [195, 120] width 391 height 241
paste input "206) 309-4022"
type input "[PHONE_NUMBER]"
drag, startPoint x: 144, startPoint y: 104, endPoint x: 155, endPoint y: 120, distance: 19.6
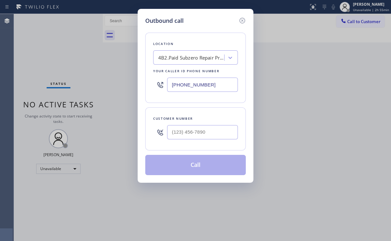
click at [144, 104] on div "Outbound call Location 4B2.Paid Subzero Repair Professionals Your caller id pho…" at bounding box center [196, 96] width 116 height 174
click at [208, 135] on input "(___) ___-____" at bounding box center [202, 132] width 71 height 14
paste input "425) 944-8070"
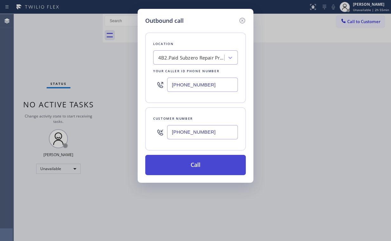
type input "[PHONE_NUMBER]"
drag, startPoint x: 182, startPoint y: 166, endPoint x: 156, endPoint y: 216, distance: 57.1
click at [182, 166] on button "Call" at bounding box center [195, 165] width 101 height 20
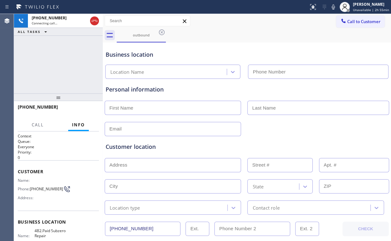
click at [65, 60] on div "[PHONE_NUMBER] Connecting call… ALL TASKS ALL TASKS ACTIVE TASKS TASKS IN WRAP …" at bounding box center [58, 54] width 89 height 80
type input "[PHONE_NUMBER]"
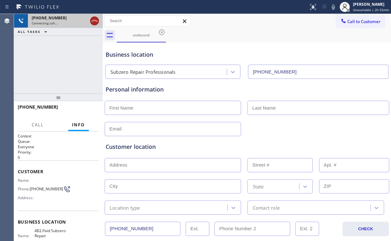
click at [94, 18] on icon at bounding box center [95, 21] width 8 height 8
drag, startPoint x: 71, startPoint y: 53, endPoint x: 120, endPoint y: 166, distance: 122.8
click at [71, 54] on div "[PHONE_NUMBER] Connecting call… ALL TASKS ALL TASKS ACTIVE TASKS TASKS IN WRAP …" at bounding box center [58, 54] width 89 height 80
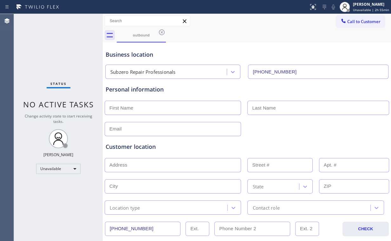
drag, startPoint x: 221, startPoint y: 48, endPoint x: 285, endPoint y: 39, distance: 64.4
click at [224, 48] on div "Business location Subzero Repair Professionals [PHONE_NUMBER]" at bounding box center [246, 61] width 285 height 35
click at [348, 23] on span "Call to Customer" at bounding box center [363, 22] width 33 height 6
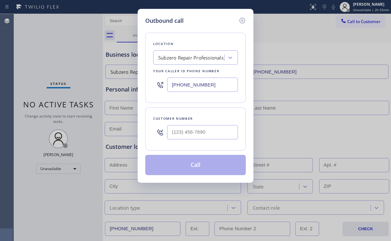
drag, startPoint x: 216, startPoint y: 84, endPoint x: 89, endPoint y: 86, distance: 126.3
click at [153, 84] on div "[PHONE_NUMBER]" at bounding box center [195, 85] width 85 height 21
paste input "415) 371-9413"
type input "[PHONE_NUMBER]"
click at [145, 117] on div "Customer number" at bounding box center [195, 129] width 101 height 43
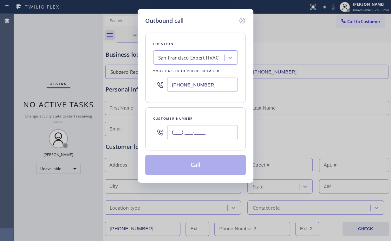
click at [201, 133] on input "(___) ___-____" at bounding box center [202, 132] width 71 height 14
paste input "956) 739-1011"
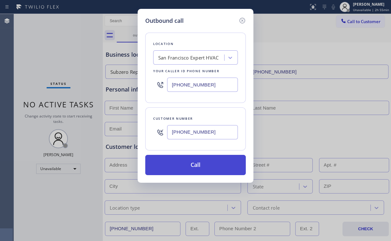
type input "[PHONE_NUMBER]"
drag, startPoint x: 185, startPoint y: 162, endPoint x: 156, endPoint y: 234, distance: 76.7
click at [184, 162] on button "Call" at bounding box center [195, 165] width 101 height 20
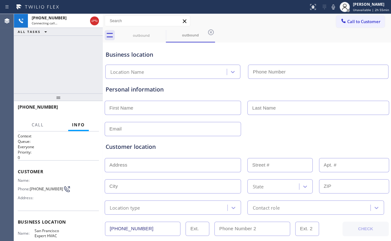
type input "[PHONE_NUMBER]"
click at [75, 67] on div "[PHONE_NUMBER] Connecting call… ALL TASKS ALL TASKS ACTIVE TASKS TASKS IN WRAP …" at bounding box center [58, 54] width 89 height 80
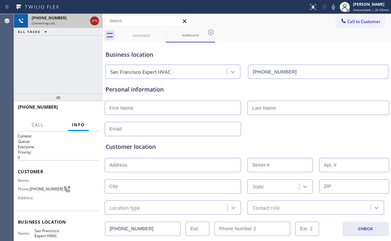
click at [91, 22] on icon at bounding box center [95, 21] width 8 height 8
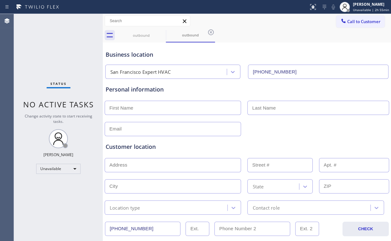
click at [71, 36] on div "Status No active tasks Change activity state to start receiving tasks. [PERSON_…" at bounding box center [58, 128] width 89 height 228
drag, startPoint x: 351, startPoint y: 22, endPoint x: 348, endPoint y: 23, distance: 3.3
click at [350, 22] on span "Call to Customer" at bounding box center [363, 22] width 33 height 6
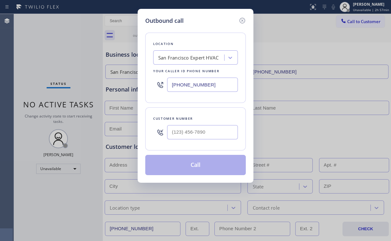
drag, startPoint x: 220, startPoint y: 85, endPoint x: 65, endPoint y: 94, distance: 155.4
click at [116, 90] on div "Outbound call Location [GEOGRAPHIC_DATA] Expert HVAC Your caller id phone numbe…" at bounding box center [195, 120] width 391 height 241
paste input "332) 456-0495"
type input "[PHONE_NUMBER]"
click at [201, 131] on input "(___) ___-____" at bounding box center [202, 132] width 71 height 14
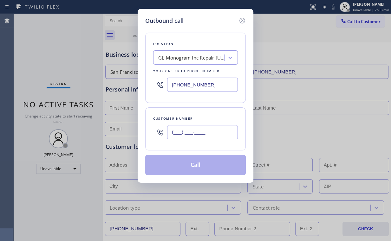
paste input "518) 421-4768"
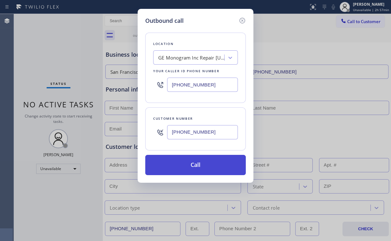
type input "[PHONE_NUMBER]"
click at [181, 166] on button "Call" at bounding box center [195, 165] width 101 height 20
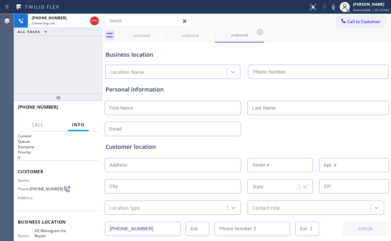
type input "[PHONE_NUMBER]"
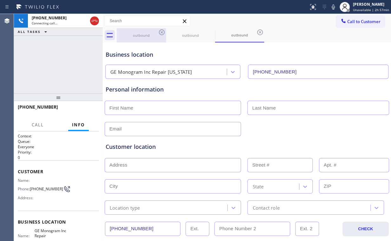
click at [131, 34] on div "outbound" at bounding box center [141, 35] width 48 height 5
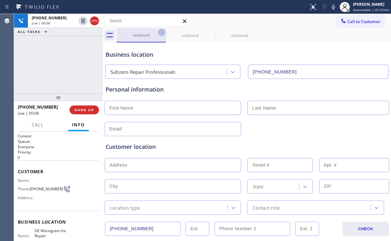
click at [162, 31] on icon at bounding box center [162, 33] width 8 height 8
click at [61, 43] on div "[PHONE_NUMBER] Live | 00:08 ALL TASKS ALL TASKS ACTIVE TASKS TASKS IN WRAP UP" at bounding box center [58, 54] width 89 height 80
click at [86, 108] on button "HANG UP" at bounding box center [84, 110] width 30 height 9
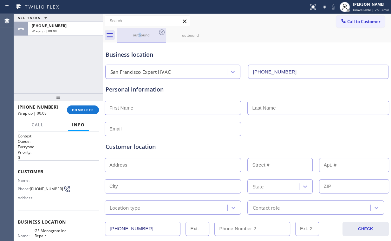
drag, startPoint x: 140, startPoint y: 36, endPoint x: 146, endPoint y: 35, distance: 6.4
click at [140, 36] on div "outbound" at bounding box center [141, 35] width 48 height 5
drag, startPoint x: 160, startPoint y: 31, endPoint x: 156, endPoint y: 36, distance: 6.5
click at [161, 31] on icon at bounding box center [162, 33] width 8 height 8
click at [162, 32] on icon at bounding box center [162, 33] width 6 height 6
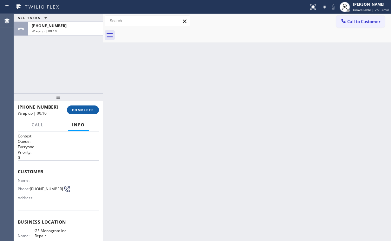
click at [80, 110] on span "COMPLETE" at bounding box center [83, 110] width 22 height 4
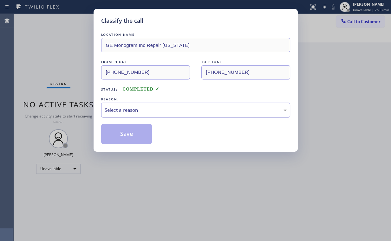
click at [129, 107] on div "Select a reason" at bounding box center [196, 110] width 182 height 7
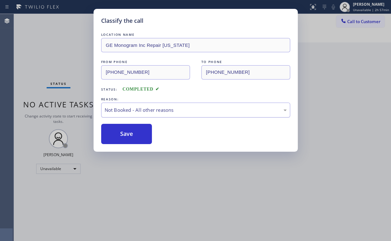
drag, startPoint x: 126, startPoint y: 131, endPoint x: 120, endPoint y: 117, distance: 15.2
click at [126, 131] on button "Save" at bounding box center [126, 134] width 51 height 20
drag, startPoint x: 348, startPoint y: 74, endPoint x: 353, endPoint y: 62, distance: 12.5
click at [349, 74] on div "Classify the call LOCATION NAME GE Monogram Inc Repair [US_STATE] FROM PHONE [P…" at bounding box center [195, 120] width 391 height 241
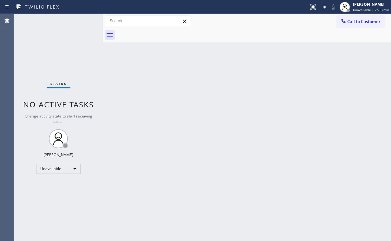
drag, startPoint x: 354, startPoint y: 23, endPoint x: 299, endPoint y: 50, distance: 61.9
click at [354, 23] on span "Call to Customer" at bounding box center [363, 22] width 33 height 6
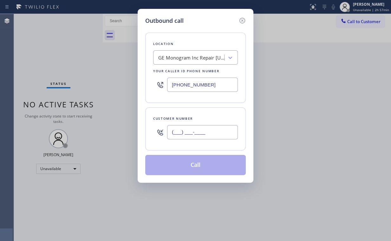
click at [208, 128] on input "(___) ___-____" at bounding box center [202, 132] width 71 height 14
paste input "518) 421-4768"
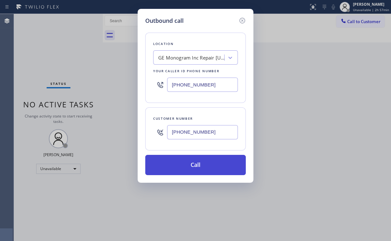
type input "[PHONE_NUMBER]"
click at [199, 164] on button "Call" at bounding box center [195, 165] width 101 height 20
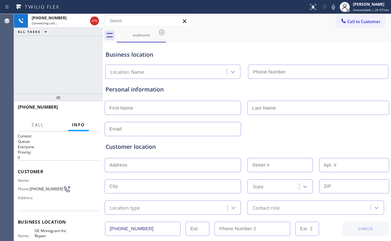
type input "[PHONE_NUMBER]"
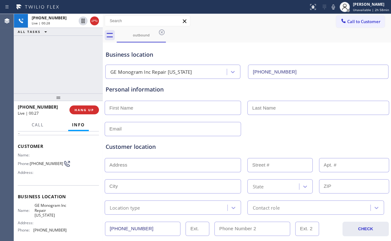
scroll to position [51, 0]
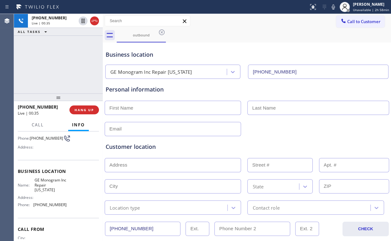
click at [64, 65] on div "[PHONE_NUMBER] Live | 00:35 ALL TASKS ALL TASKS ACTIVE TASKS TASKS IN WRAP UP" at bounding box center [58, 54] width 89 height 80
click at [80, 109] on span "HANG UP" at bounding box center [84, 110] width 19 height 4
click at [80, 109] on span "COMPLETE" at bounding box center [83, 110] width 22 height 4
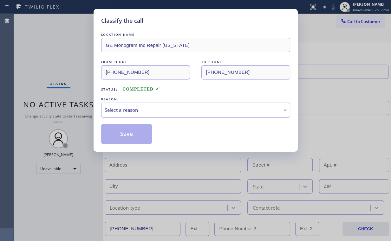
click at [118, 109] on div "Select a reason" at bounding box center [196, 110] width 182 height 7
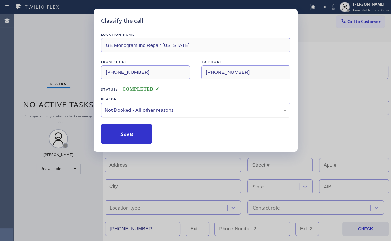
drag, startPoint x: 122, startPoint y: 131, endPoint x: 110, endPoint y: 113, distance: 21.0
click at [122, 131] on button "Save" at bounding box center [126, 134] width 51 height 20
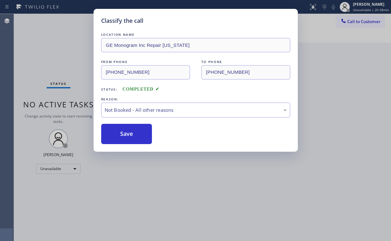
click at [42, 46] on div "Classify the call LOCATION NAME GE Monogram Inc Repair [US_STATE] FROM PHONE [P…" at bounding box center [195, 120] width 391 height 241
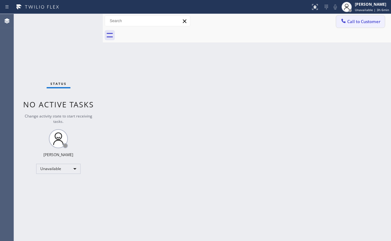
click at [361, 17] on button "Call to Customer" at bounding box center [360, 22] width 49 height 12
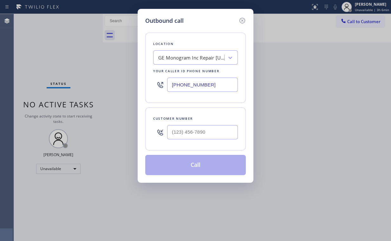
drag, startPoint x: 213, startPoint y: 86, endPoint x: 89, endPoint y: 87, distance: 124.1
click at [89, 87] on div "Outbound call Location GE Monogram Inc Repair [US_STATE] Your caller id phone n…" at bounding box center [195, 120] width 391 height 241
paste input "text"
type input "[PHONE_NUMBER]"
drag, startPoint x: 132, startPoint y: 121, endPoint x: 146, endPoint y: 128, distance: 15.6
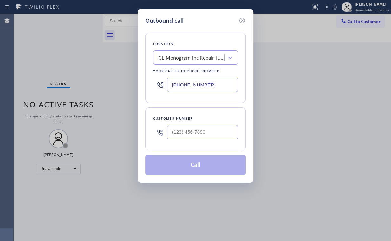
click at [132, 121] on div "Outbound call Location GE Monogram Inc Repair [US_STATE] Your caller id phone n…" at bounding box center [195, 120] width 391 height 241
click at [204, 136] on input "(___) ___-____" at bounding box center [202, 132] width 71 height 14
paste input "518) 421-4768"
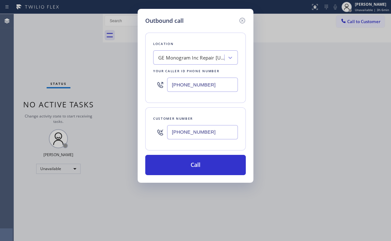
type input "[PHONE_NUMBER]"
click at [195, 177] on div "Outbound call Location GE Monogram Inc Repair [US_STATE] Your caller id phone n…" at bounding box center [196, 96] width 116 height 174
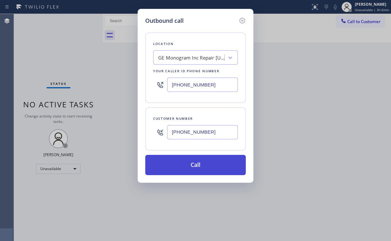
click at [177, 172] on button "Call" at bounding box center [195, 165] width 101 height 20
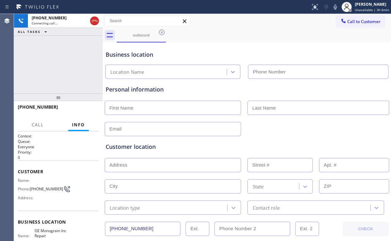
type input "[PHONE_NUMBER]"
click at [50, 43] on div "[PHONE_NUMBER] Connecting call… ALL TASKS ALL TASKS ACTIVE TASKS TASKS IN WRAP …" at bounding box center [58, 54] width 89 height 80
click at [70, 60] on div "[PHONE_NUMBER] Connecting call… ALL TASKS ALL TASKS ACTIVE TASKS TASKS IN WRAP …" at bounding box center [58, 54] width 89 height 80
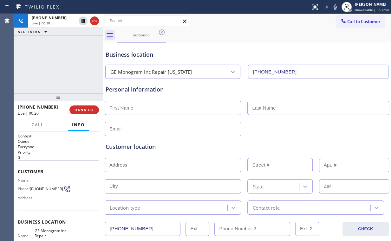
click at [63, 64] on div "[PHONE_NUMBER] Live | 00:20 ALL TASKS ALL TASKS ACTIVE TASKS TASKS IN WRAP UP" at bounding box center [58, 54] width 89 height 80
click at [63, 63] on div "[PHONE_NUMBER] Live | 00:26 ALL TASKS ALL TASKS ACTIVE TASKS TASKS IN WRAP UP" at bounding box center [58, 54] width 89 height 80
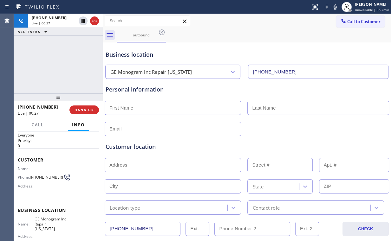
scroll to position [25, 0]
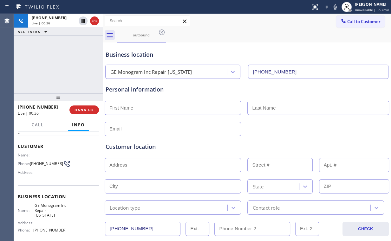
click at [63, 64] on div "[PHONE_NUMBER] Live | 00:36 ALL TASKS ALL TASKS ACTIVE TASKS TASKS IN WRAP UP" at bounding box center [58, 54] width 89 height 80
click at [82, 112] on span "HANG UP" at bounding box center [84, 110] width 19 height 4
click at [82, 112] on span "COMPLETE" at bounding box center [83, 110] width 22 height 4
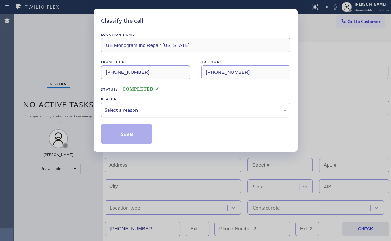
drag, startPoint x: 116, startPoint y: 112, endPoint x: 120, endPoint y: 113, distance: 4.2
click at [116, 112] on div "Select a reason" at bounding box center [196, 110] width 182 height 7
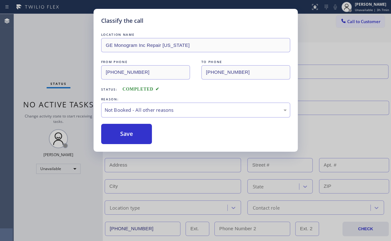
drag, startPoint x: 120, startPoint y: 134, endPoint x: 60, endPoint y: 53, distance: 100.2
click at [121, 132] on button "Save" at bounding box center [126, 134] width 51 height 20
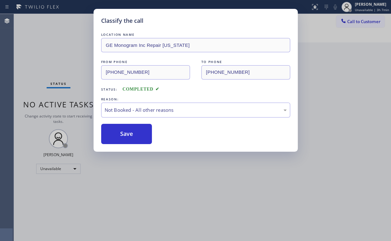
click at [59, 51] on div "Classify the call LOCATION NAME GE Monogram Inc Repair [US_STATE] FROM PHONE [P…" at bounding box center [195, 120] width 391 height 241
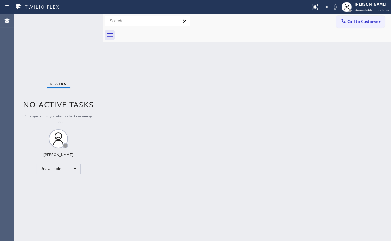
drag, startPoint x: 194, startPoint y: 110, endPoint x: 146, endPoint y: 48, distance: 78.3
click at [192, 107] on div "Back to Dashboard Change Sender ID Customers Technicians Select a contact Outbo…" at bounding box center [247, 128] width 288 height 228
click at [358, 26] on button "Call to Customer" at bounding box center [360, 22] width 49 height 12
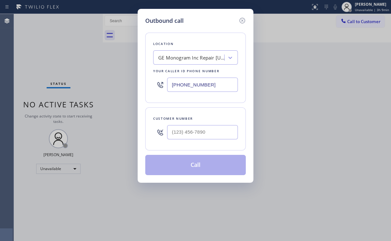
drag, startPoint x: 210, startPoint y: 84, endPoint x: 82, endPoint y: 82, distance: 128.5
click at [76, 84] on div "Outbound call Location GE Monogram Inc Repair [US_STATE] Your caller id phone n…" at bounding box center [195, 120] width 391 height 241
paste input "630) 523-0508"
type input "[PHONE_NUMBER]"
click at [188, 132] on input "(___) ___-____" at bounding box center [202, 132] width 71 height 14
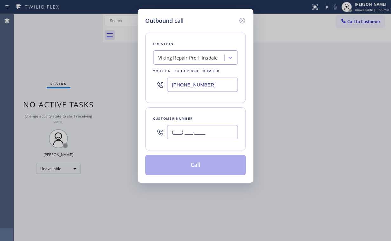
paste input "847) 810-9194"
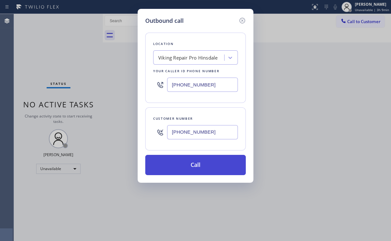
type input "[PHONE_NUMBER]"
click at [184, 165] on button "Call" at bounding box center [195, 165] width 101 height 20
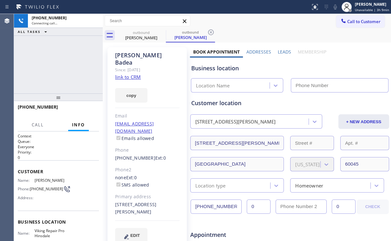
drag, startPoint x: 62, startPoint y: 47, endPoint x: 221, endPoint y: 40, distance: 158.8
click at [78, 50] on div "[PHONE_NUMBER] Connecting call… ALL TASKS ALL TASKS ACTIVE TASKS TASKS IN WRAP …" at bounding box center [58, 54] width 89 height 80
click at [130, 74] on link "link to CRM" at bounding box center [128, 77] width 26 height 6
type input "[PHONE_NUMBER]"
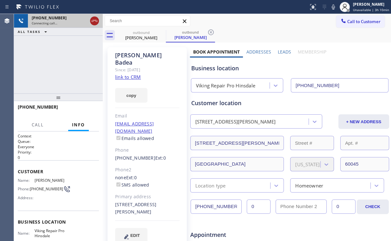
click at [95, 21] on icon at bounding box center [95, 21] width 6 height 2
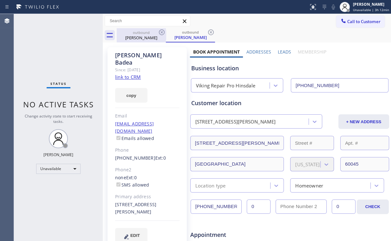
drag, startPoint x: 136, startPoint y: 29, endPoint x: 149, endPoint y: 31, distance: 13.5
click at [137, 29] on div "outbound [PERSON_NAME]" at bounding box center [141, 35] width 48 height 14
click at [161, 31] on icon at bounding box center [162, 33] width 8 height 8
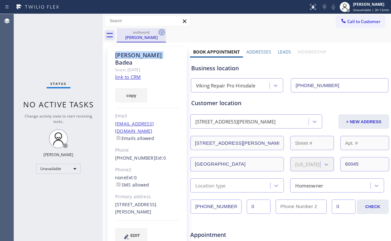
click at [162, 31] on icon at bounding box center [162, 33] width 8 height 8
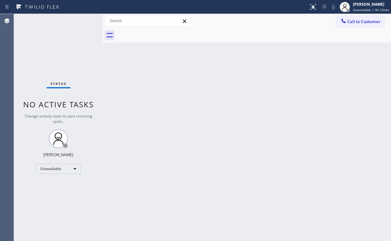
drag, startPoint x: 306, startPoint y: 109, endPoint x: 259, endPoint y: 148, distance: 61.3
click at [306, 109] on div "Back to Dashboard Change Sender ID Customers Technicians Select a contact Outbo…" at bounding box center [247, 128] width 288 height 228
drag, startPoint x: 99, startPoint y: 61, endPoint x: 116, endPoint y: 63, distance: 16.6
click at [116, 63] on div "Status No active tasks Change activity state to start receiving tasks. [PERSON_…" at bounding box center [202, 128] width 377 height 228
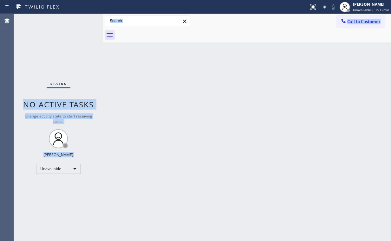
click at [310, 50] on div "Back to Dashboard Change Sender ID Customers Technicians Select a contact Outbo…" at bounding box center [247, 128] width 288 height 228
click at [340, 41] on div at bounding box center [254, 35] width 274 height 14
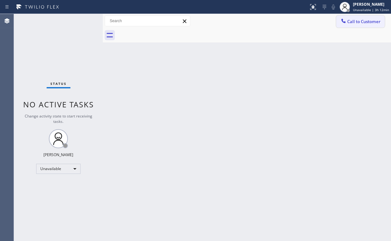
click at [347, 23] on icon at bounding box center [343, 21] width 6 height 6
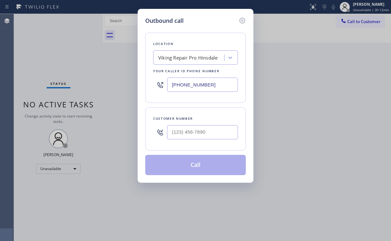
drag, startPoint x: 213, startPoint y: 84, endPoint x: 127, endPoint y: 90, distance: 86.5
click at [145, 89] on div "Outbound call Location Viking Repair Pro Hinsdale Your caller id phone number […" at bounding box center [196, 96] width 116 height 174
paste input "949) 523-3220"
type input "[PHONE_NUMBER]"
drag, startPoint x: 209, startPoint y: 133, endPoint x: 216, endPoint y: 128, distance: 8.4
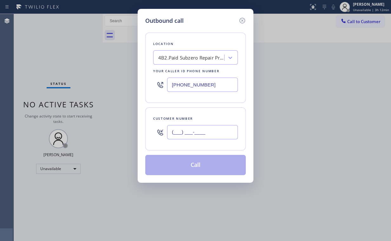
click at [209, 133] on input "(___) ___-____" at bounding box center [202, 132] width 71 height 14
paste input "714) 715-7558"
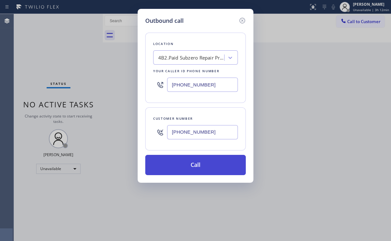
type input "[PHONE_NUMBER]"
click at [188, 162] on button "Call" at bounding box center [195, 165] width 101 height 20
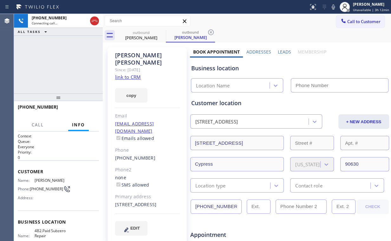
drag, startPoint x: 37, startPoint y: 43, endPoint x: 43, endPoint y: 47, distance: 7.2
click at [37, 43] on div "[PHONE_NUMBER] Connecting call… ALL TASKS ALL TASKS ACTIVE TASKS TASKS IN WRAP …" at bounding box center [58, 54] width 89 height 80
type input "[PHONE_NUMBER]"
click at [66, 58] on div "[PHONE_NUMBER] Connecting call… ALL TASKS ALL TASKS ACTIVE TASKS TASKS IN WRAP …" at bounding box center [58, 54] width 89 height 80
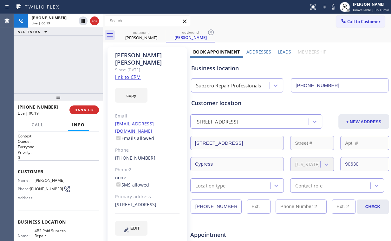
click at [231, 87] on div "Subzero Repair Professionals" at bounding box center [228, 85] width 65 height 7
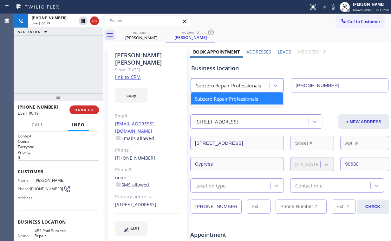
click at [239, 73] on div "Business location option Subzero Repair Professionals focused, 1 of 1. 1 result…" at bounding box center [290, 75] width 200 height 35
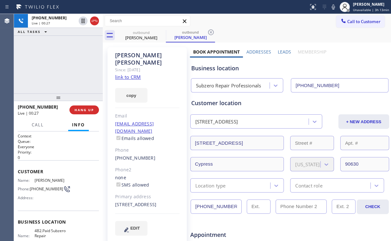
click at [65, 65] on div "[PHONE_NUMBER] Live | 00:27 ALL TASKS ALL TASKS ACTIVE TASKS TASKS IN WRAP UP" at bounding box center [58, 54] width 89 height 80
click at [65, 65] on div "[PHONE_NUMBER] Live | 00:28 ALL TASKS ALL TASKS ACTIVE TASKS TASKS IN WRAP UP" at bounding box center [58, 54] width 89 height 80
click at [65, 65] on div "[PHONE_NUMBER] Live | 00:29 ALL TASKS ALL TASKS ACTIVE TASKS TASKS IN WRAP UP" at bounding box center [58, 54] width 89 height 80
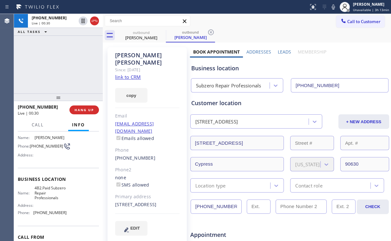
scroll to position [51, 0]
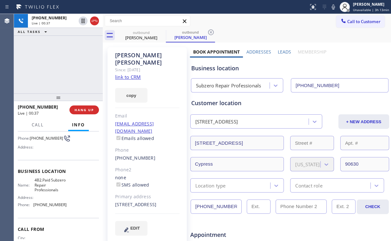
click at [63, 65] on div "[PHONE_NUMBER] Live | 00:37 ALL TASKS ALL TASKS ACTIVE TASKS TASKS IN WRAP UP" at bounding box center [58, 54] width 89 height 80
click at [63, 65] on div "[PHONE_NUMBER] Live | 00:38 ALL TASKS ALL TASKS ACTIVE TASKS TASKS IN WRAP UP" at bounding box center [58, 54] width 89 height 80
click at [85, 111] on span "HANG UP" at bounding box center [84, 110] width 19 height 4
click at [85, 111] on span "COMPLETE" at bounding box center [83, 110] width 22 height 4
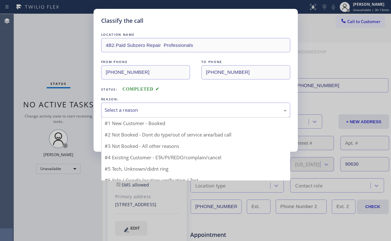
drag, startPoint x: 123, startPoint y: 110, endPoint x: 124, endPoint y: 131, distance: 20.4
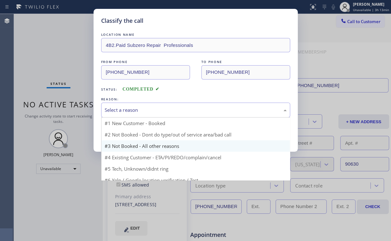
click at [123, 110] on div "Select a reason" at bounding box center [196, 110] width 182 height 7
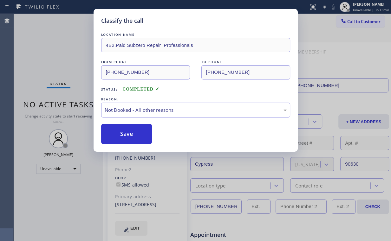
drag, startPoint x: 125, startPoint y: 137, endPoint x: 98, endPoint y: 96, distance: 48.5
click at [125, 136] on button "Save" at bounding box center [126, 134] width 51 height 20
click at [62, 64] on div "Classify the call LOCATION NAME 4B2.Paid Subzero Repair Professionals FROM PHON…" at bounding box center [195, 120] width 391 height 241
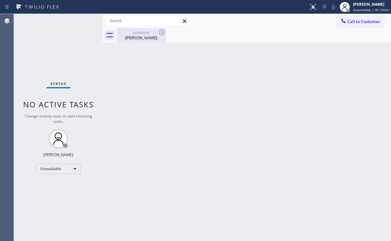
click at [141, 34] on div "outbound" at bounding box center [141, 32] width 48 height 5
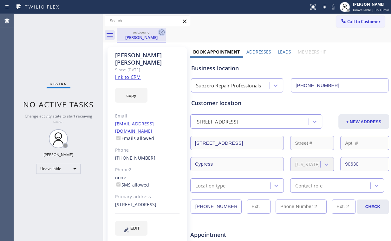
click at [163, 31] on icon at bounding box center [162, 33] width 8 height 8
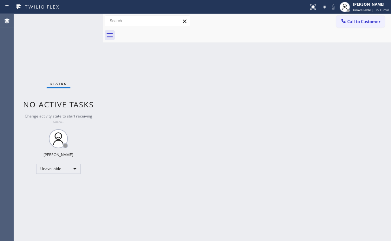
click at [43, 55] on div "Status No active tasks Change activity state to start receiving tasks. [PERSON_…" at bounding box center [58, 128] width 89 height 228
click at [39, 33] on div "Status No active tasks Change activity state to start receiving tasks. [PERSON_…" at bounding box center [58, 128] width 89 height 228
click at [54, 166] on div "Unavailable" at bounding box center [58, 169] width 44 height 10
click at [60, 201] on li "Break" at bounding box center [57, 201] width 43 height 8
drag, startPoint x: 136, startPoint y: 193, endPoint x: 131, endPoint y: 227, distance: 34.6
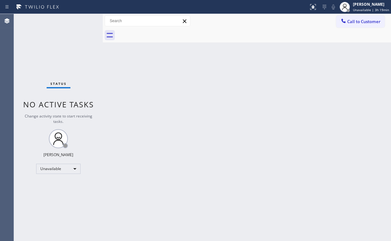
click at [136, 193] on div "Back to Dashboard Change Sender ID Customers Technicians Select a contact Outbo…" at bounding box center [247, 128] width 288 height 228
click at [60, 56] on div "Status No active tasks Change activity state to start receiving tasks. [PERSON_…" at bounding box center [58, 128] width 89 height 228
